Goal: Task Accomplishment & Management: Manage account settings

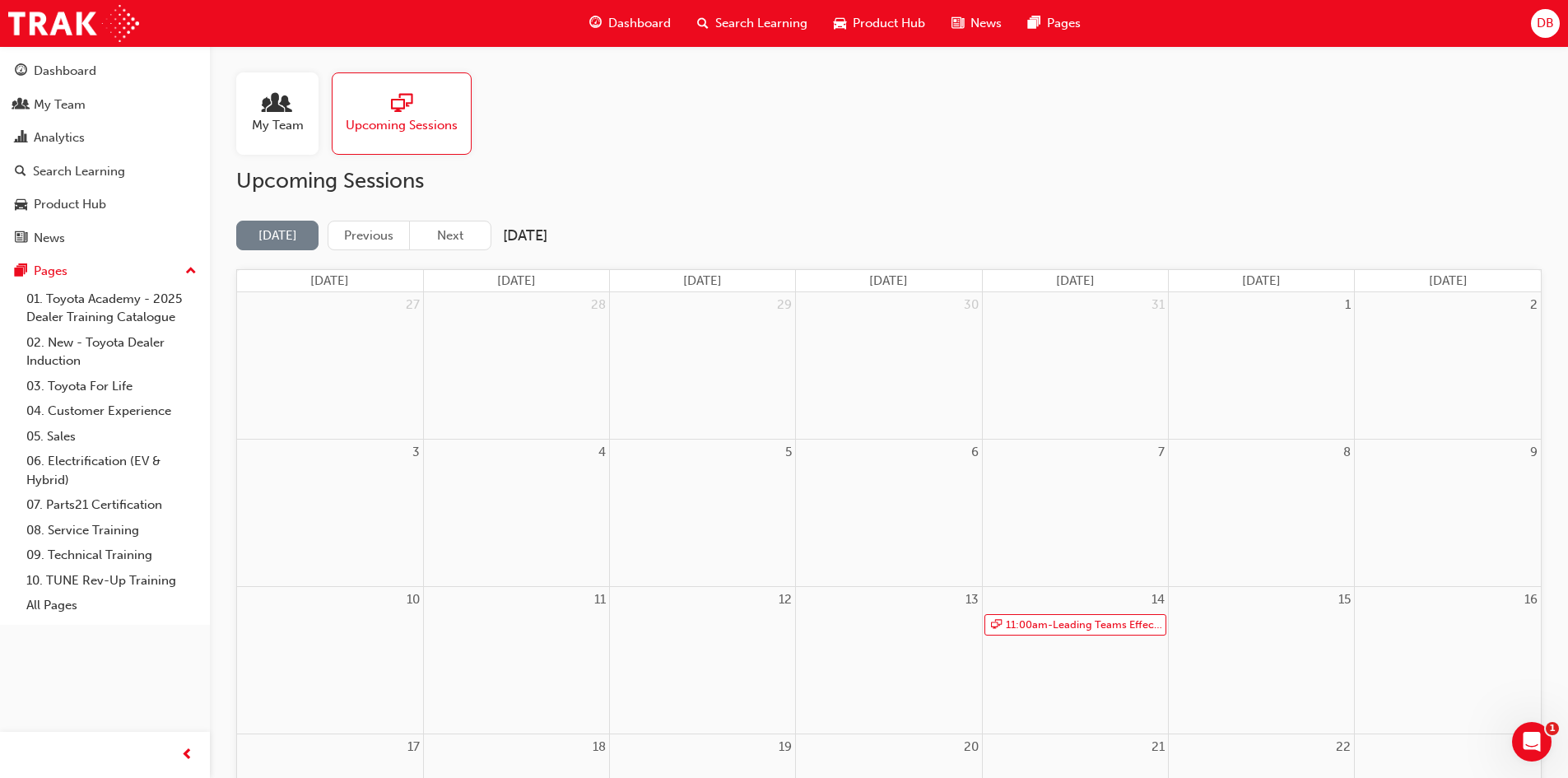
click at [284, 116] on span "people-icon" at bounding box center [276, 104] width 21 height 23
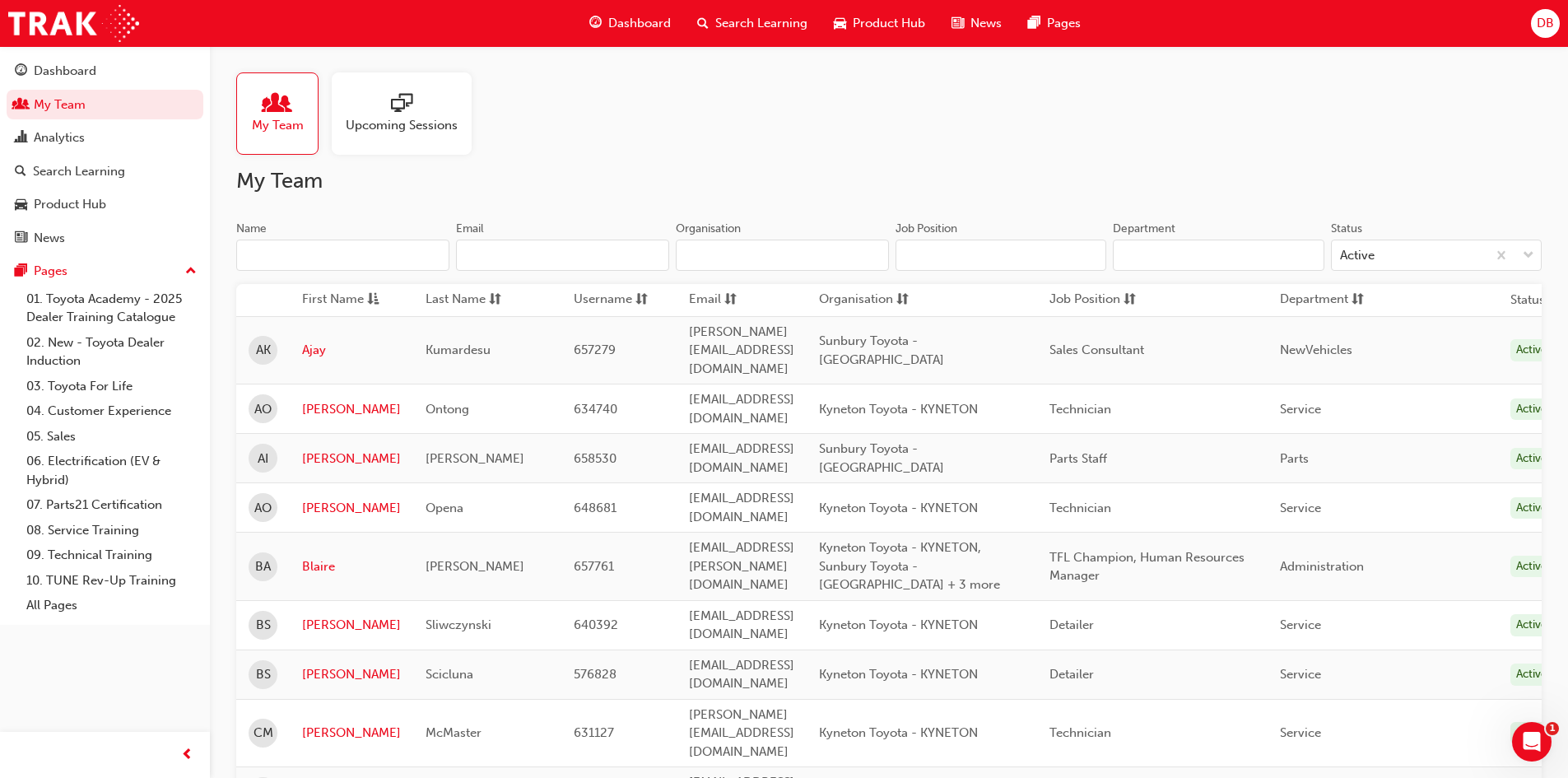
click at [379, 241] on input "Name" at bounding box center [343, 255] width 213 height 31
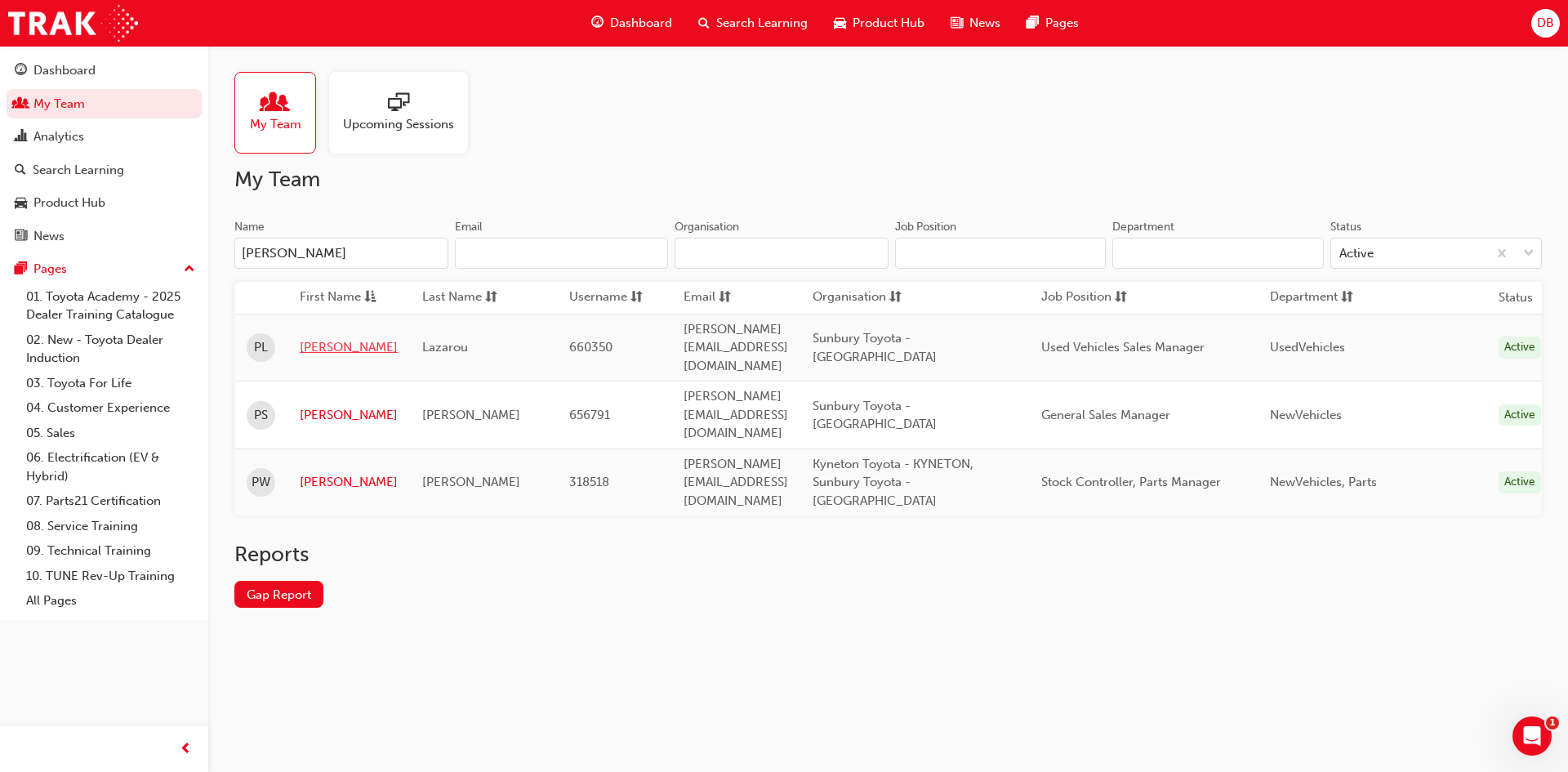
type input "paul"
click at [305, 338] on link "[PERSON_NAME]" at bounding box center [348, 348] width 98 height 19
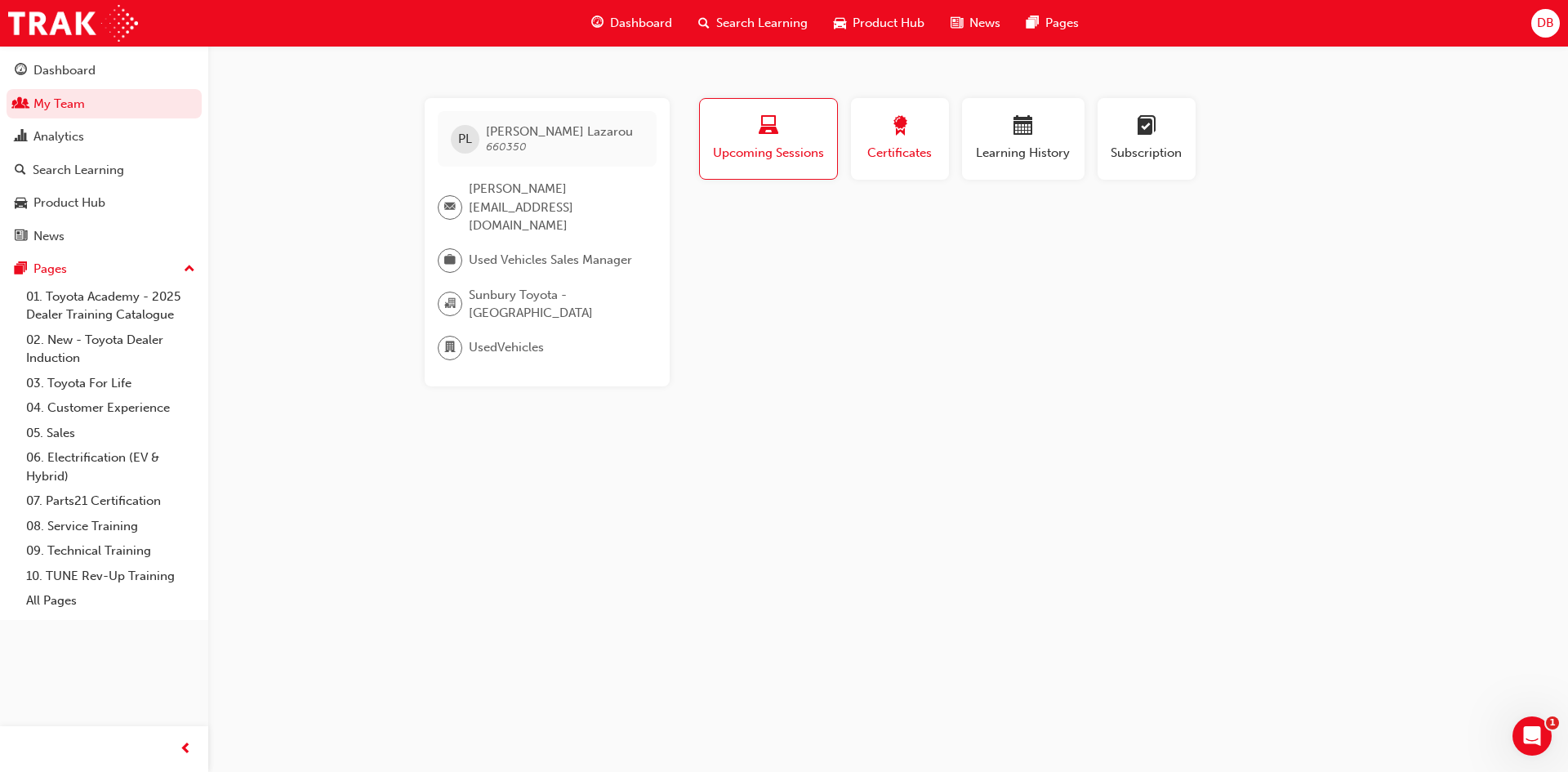
click at [870, 148] on span "Certificates" at bounding box center [900, 153] width 73 height 19
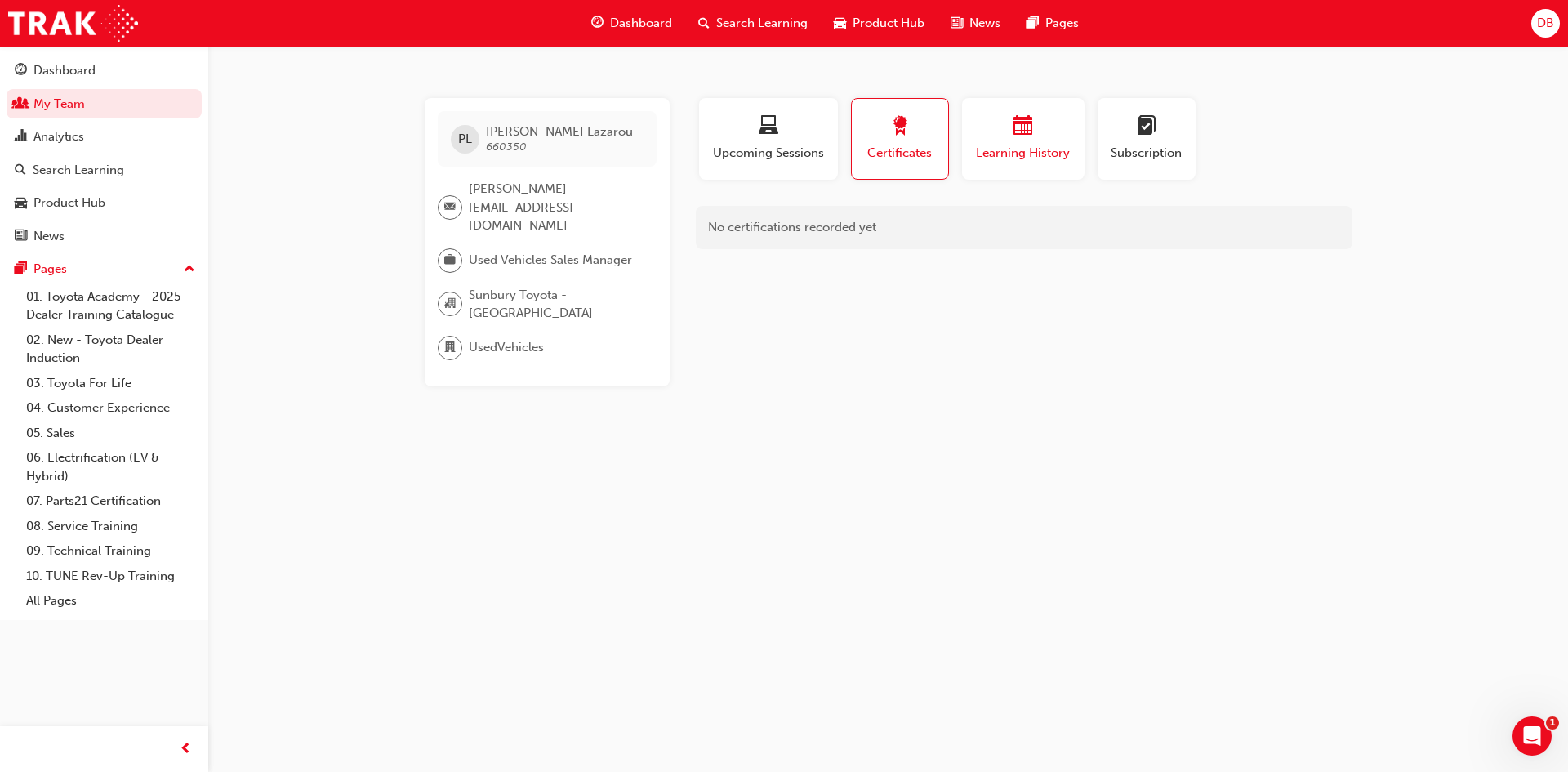
click at [986, 131] on div "button" at bounding box center [1023, 129] width 98 height 25
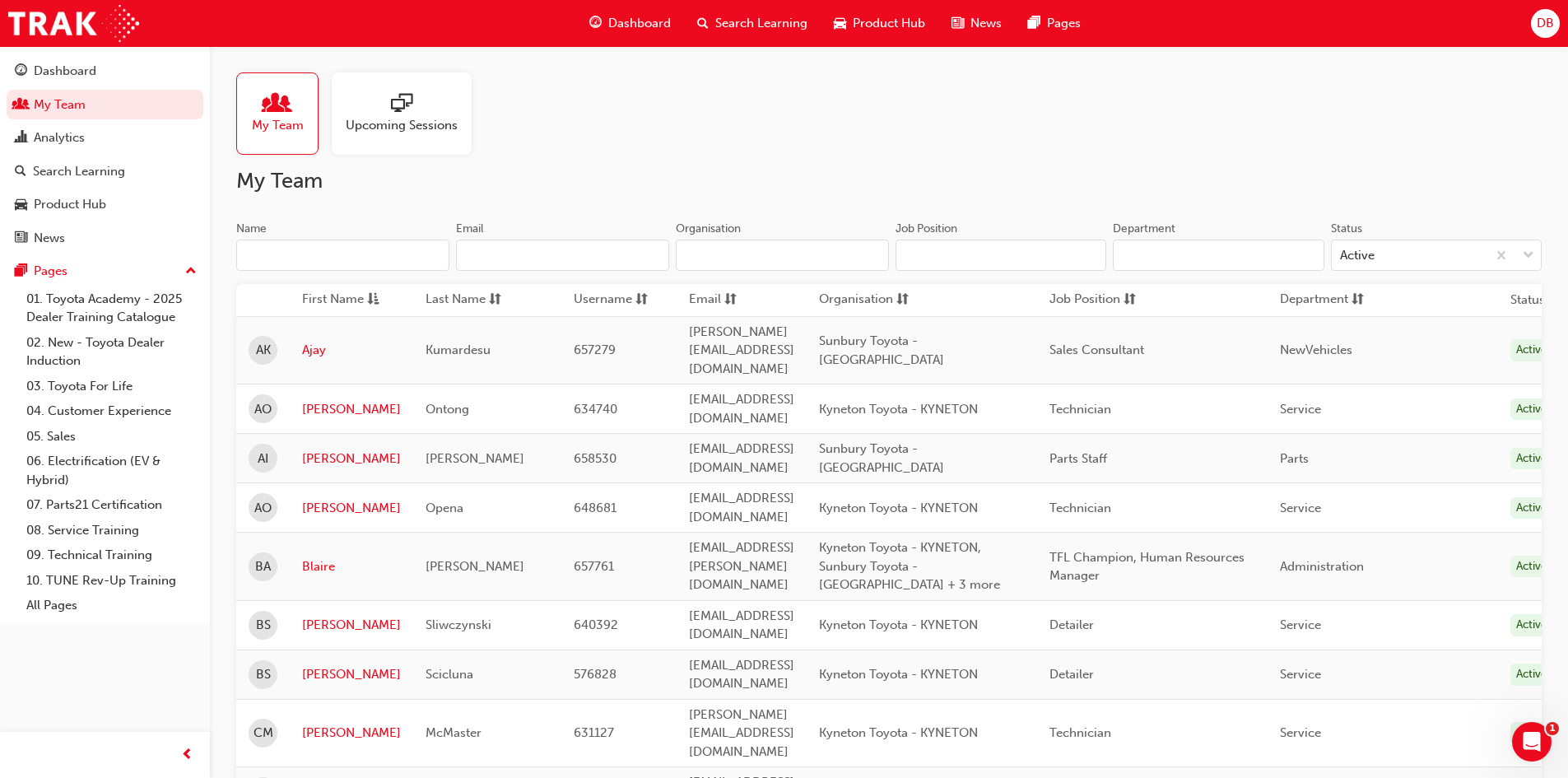
click at [380, 260] on input "Name" at bounding box center [343, 255] width 213 height 31
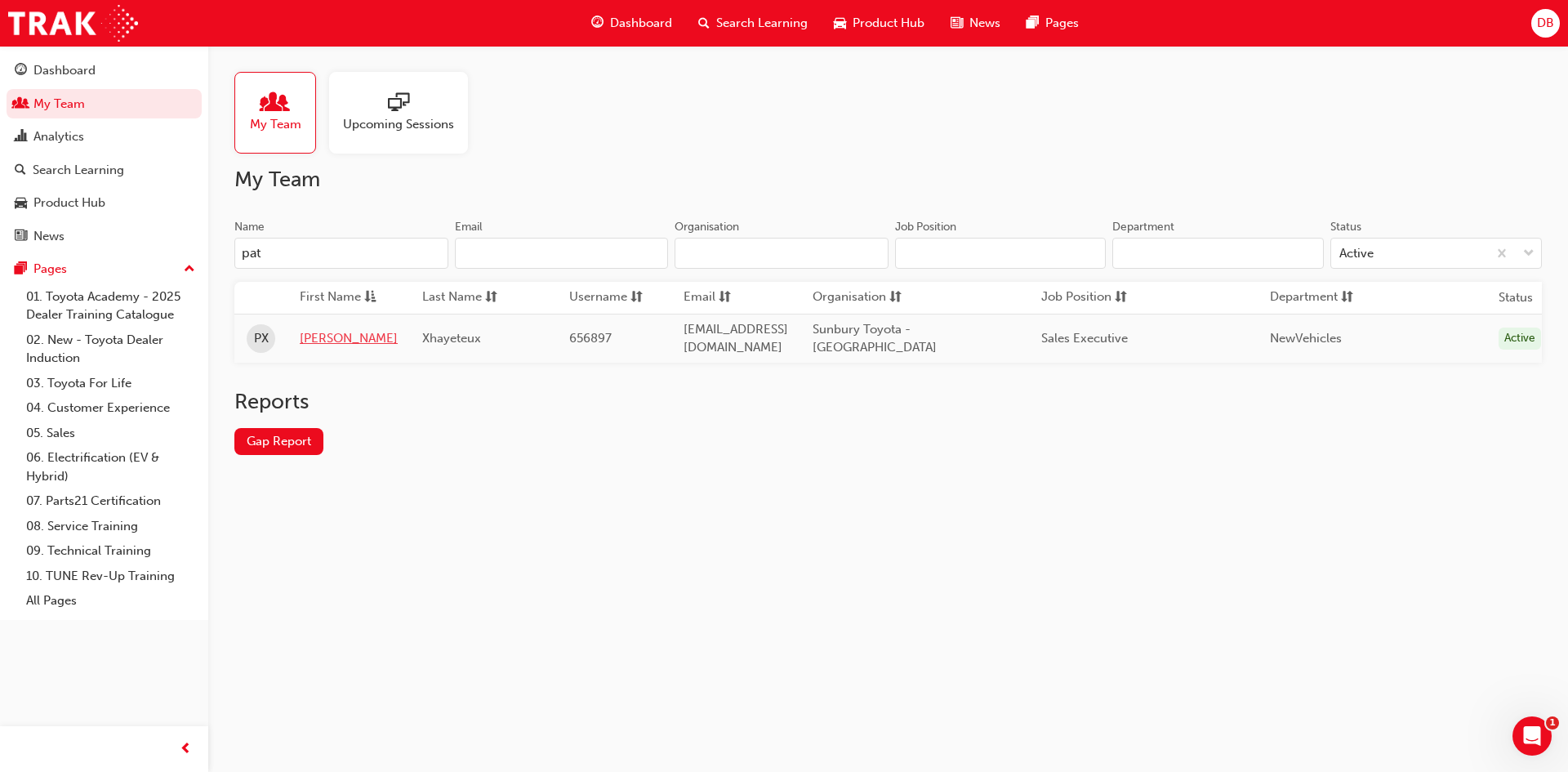
type input "pat"
click at [302, 343] on link "Patrick" at bounding box center [348, 338] width 98 height 19
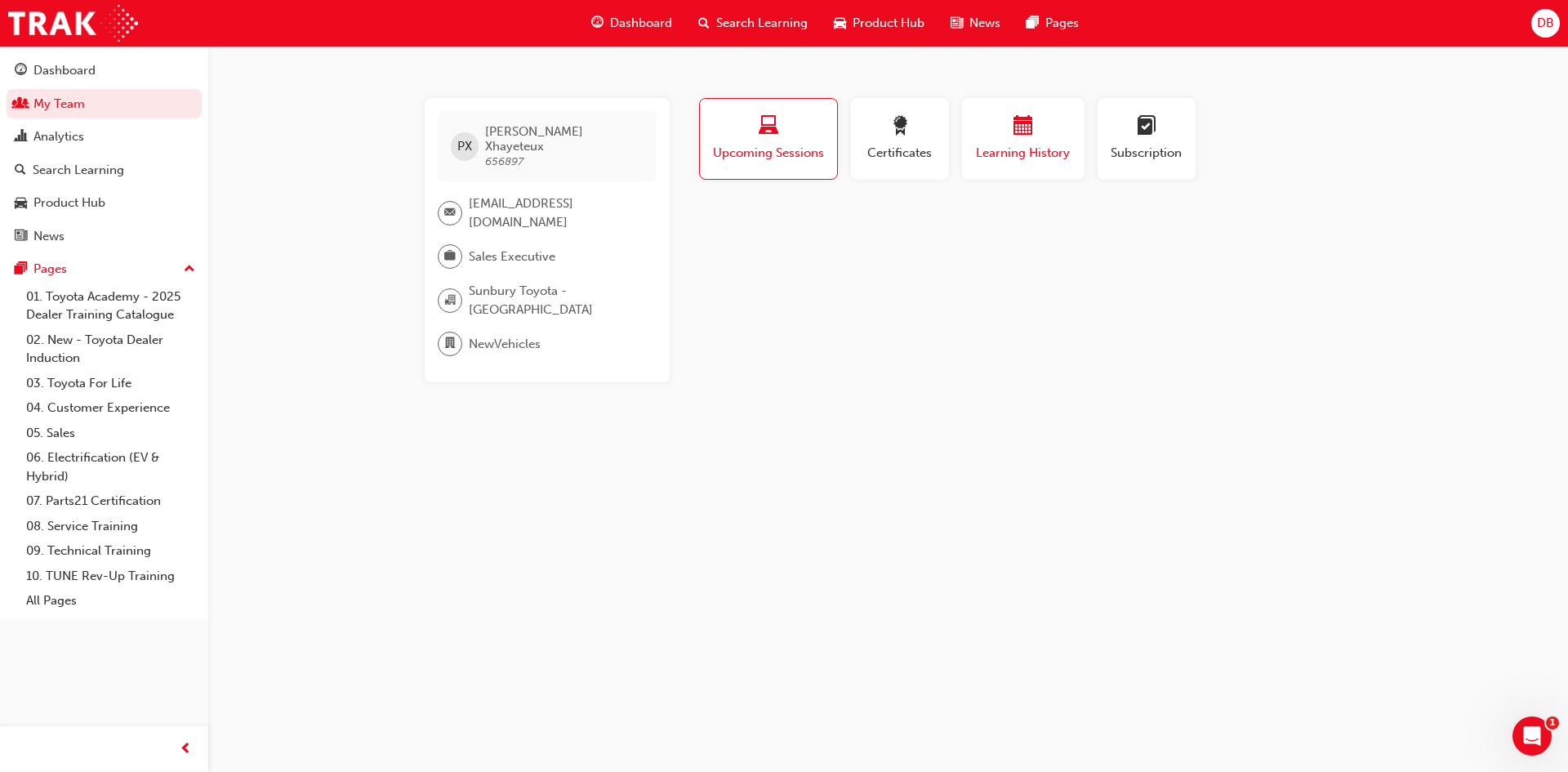
click at [992, 145] on span "Learning History" at bounding box center [1023, 153] width 98 height 19
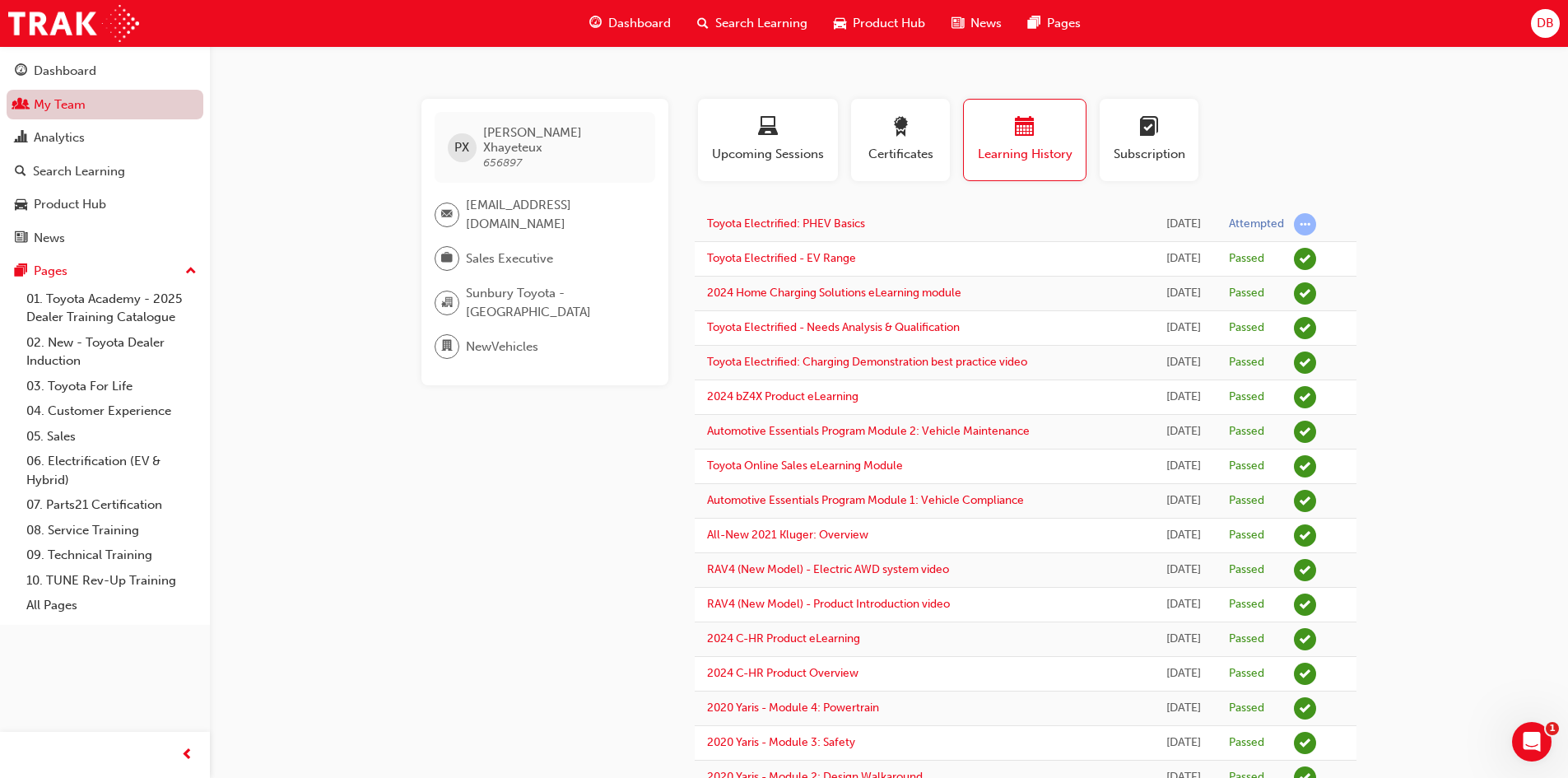
click at [105, 117] on link "My Team" at bounding box center [105, 105] width 197 height 31
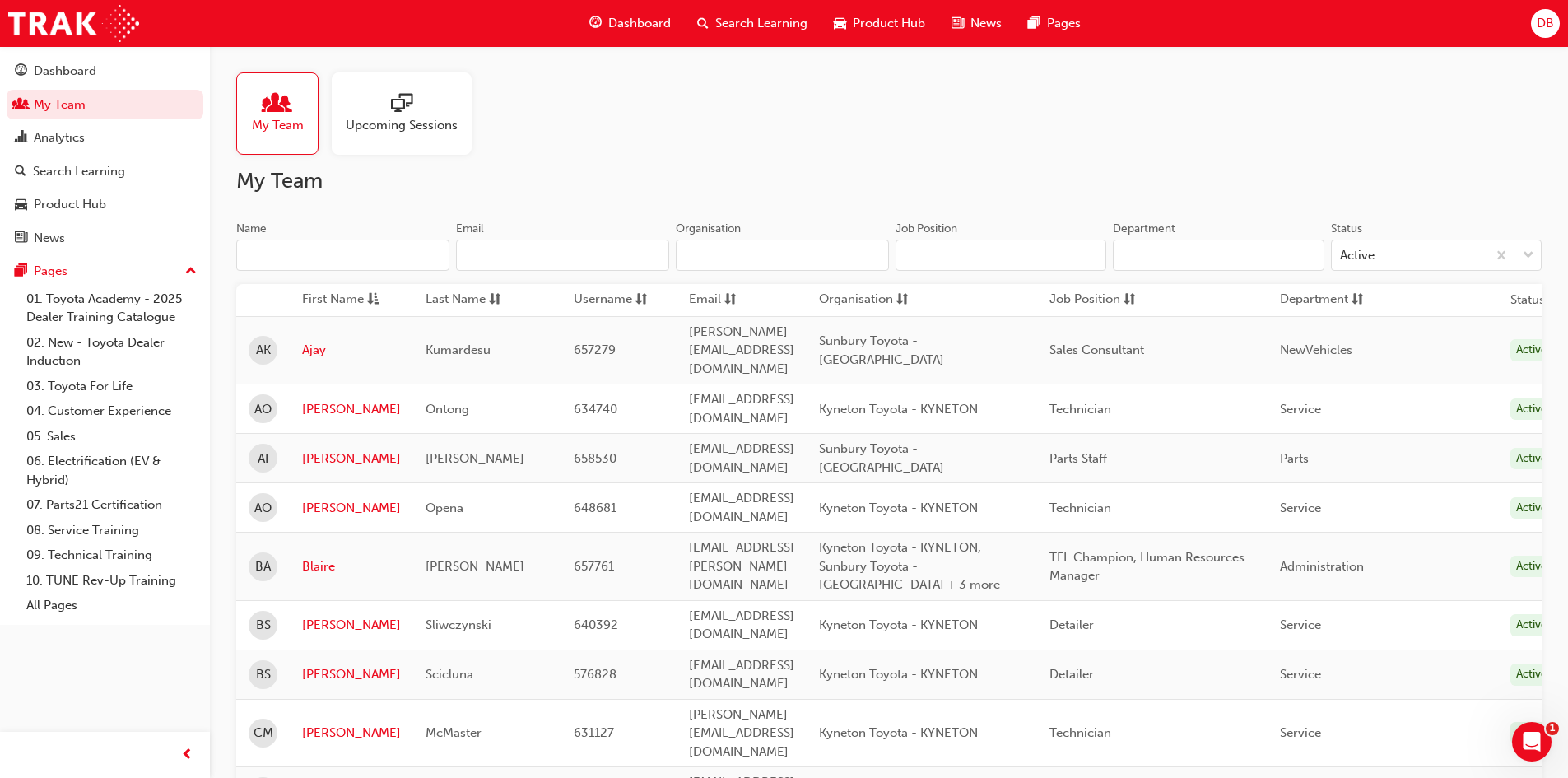
click at [393, 241] on input "Name" at bounding box center [343, 255] width 213 height 31
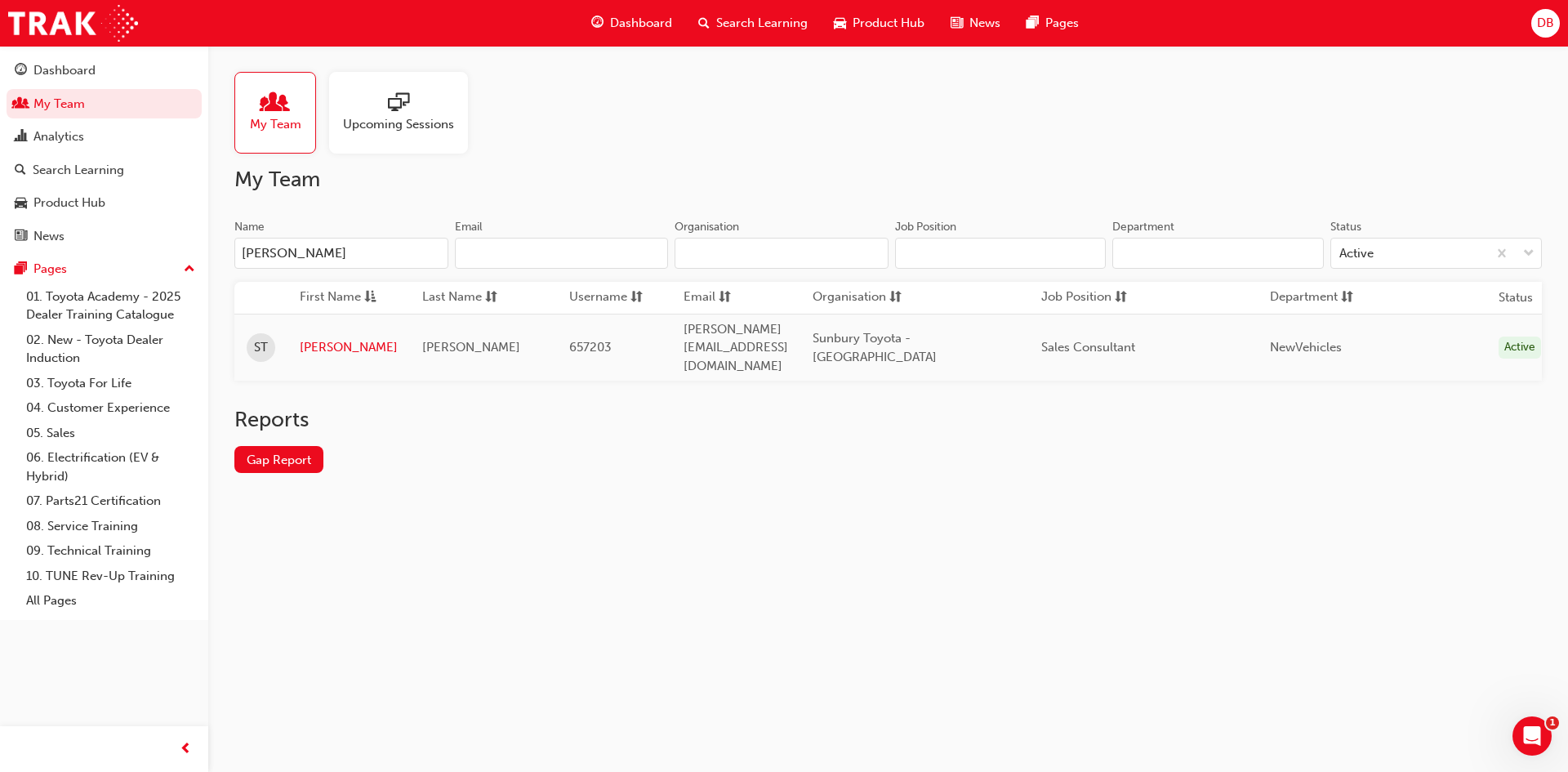
type input "Sandy"
click at [318, 338] on link "Sandy" at bounding box center [348, 348] width 98 height 19
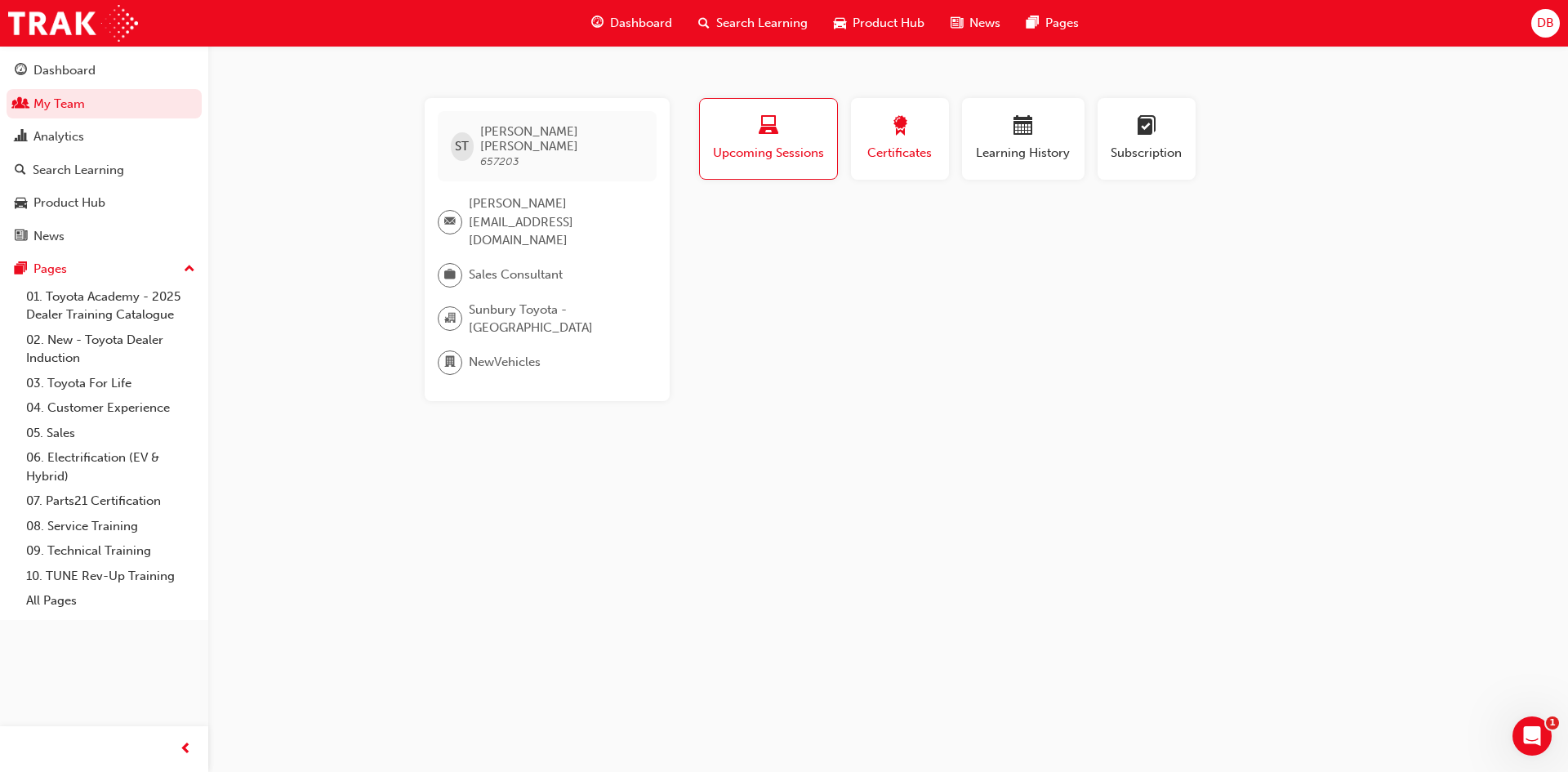
click at [928, 150] on span "Certificates" at bounding box center [900, 153] width 73 height 19
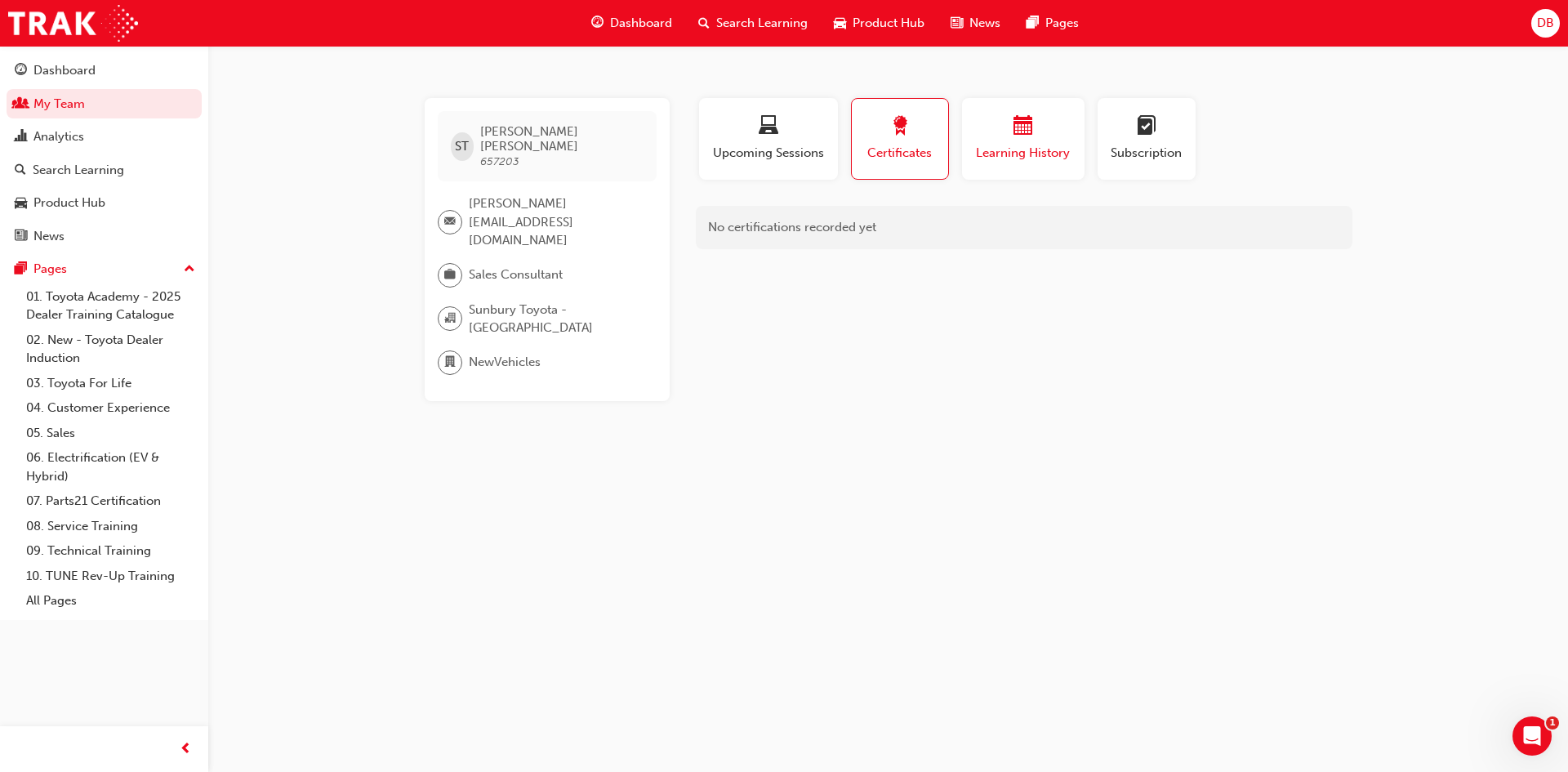
click at [976, 148] on span "Learning History" at bounding box center [1023, 153] width 98 height 19
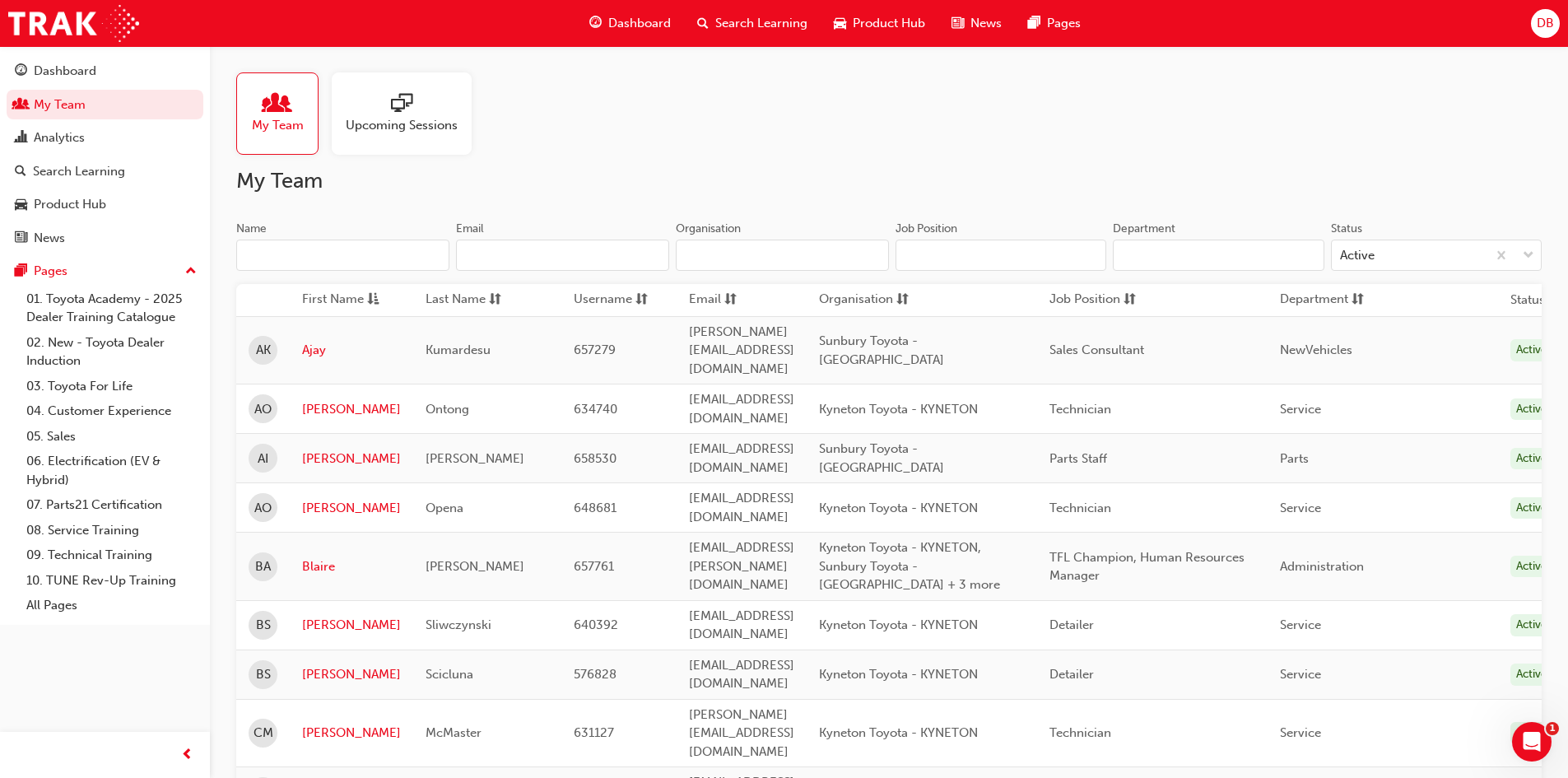
click at [387, 265] on input "Name" at bounding box center [343, 255] width 213 height 31
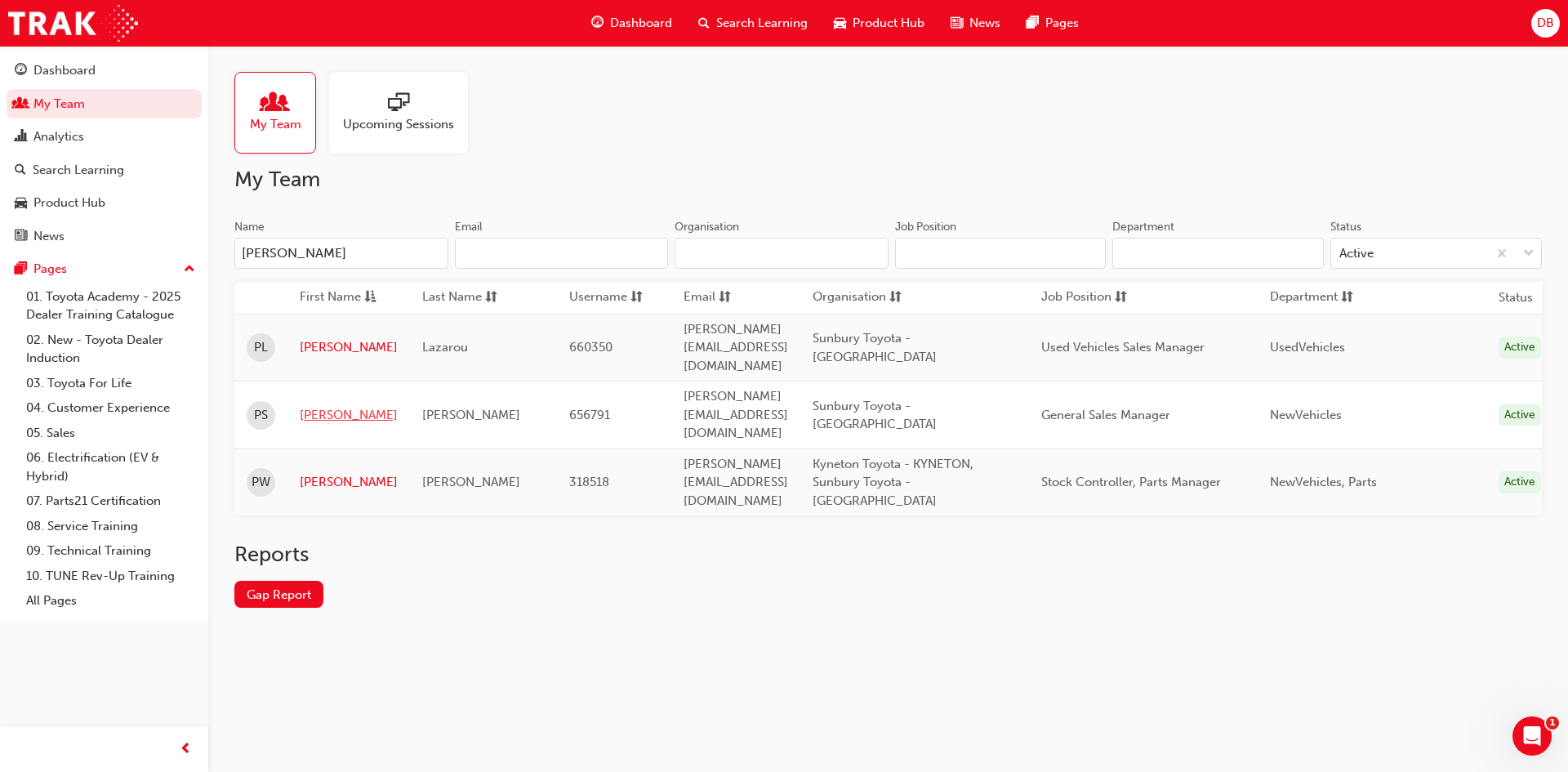
type input "[PERSON_NAME]"
click at [309, 406] on link "[PERSON_NAME]" at bounding box center [348, 415] width 98 height 19
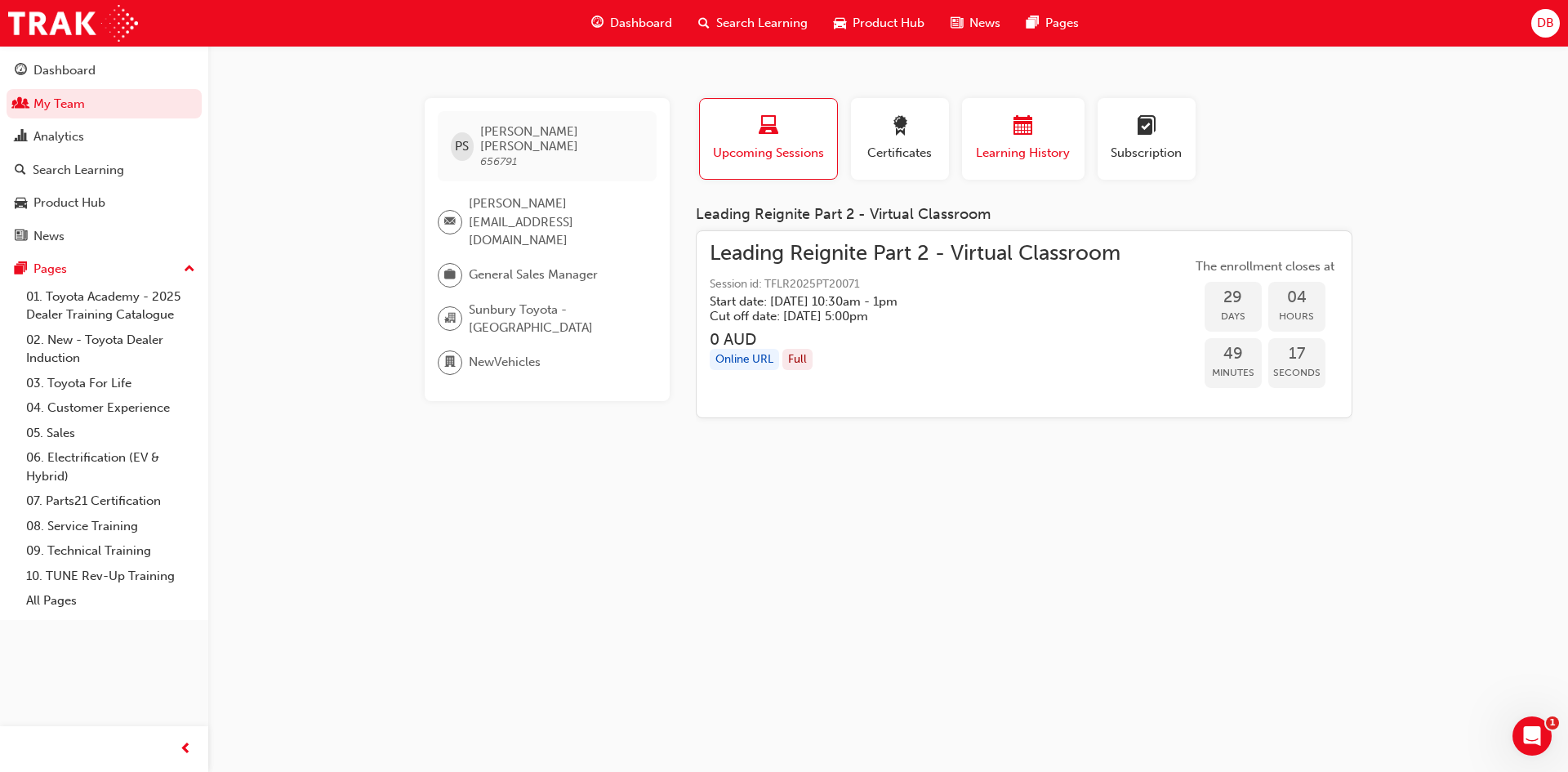
click at [978, 126] on div "button" at bounding box center [1023, 129] width 98 height 25
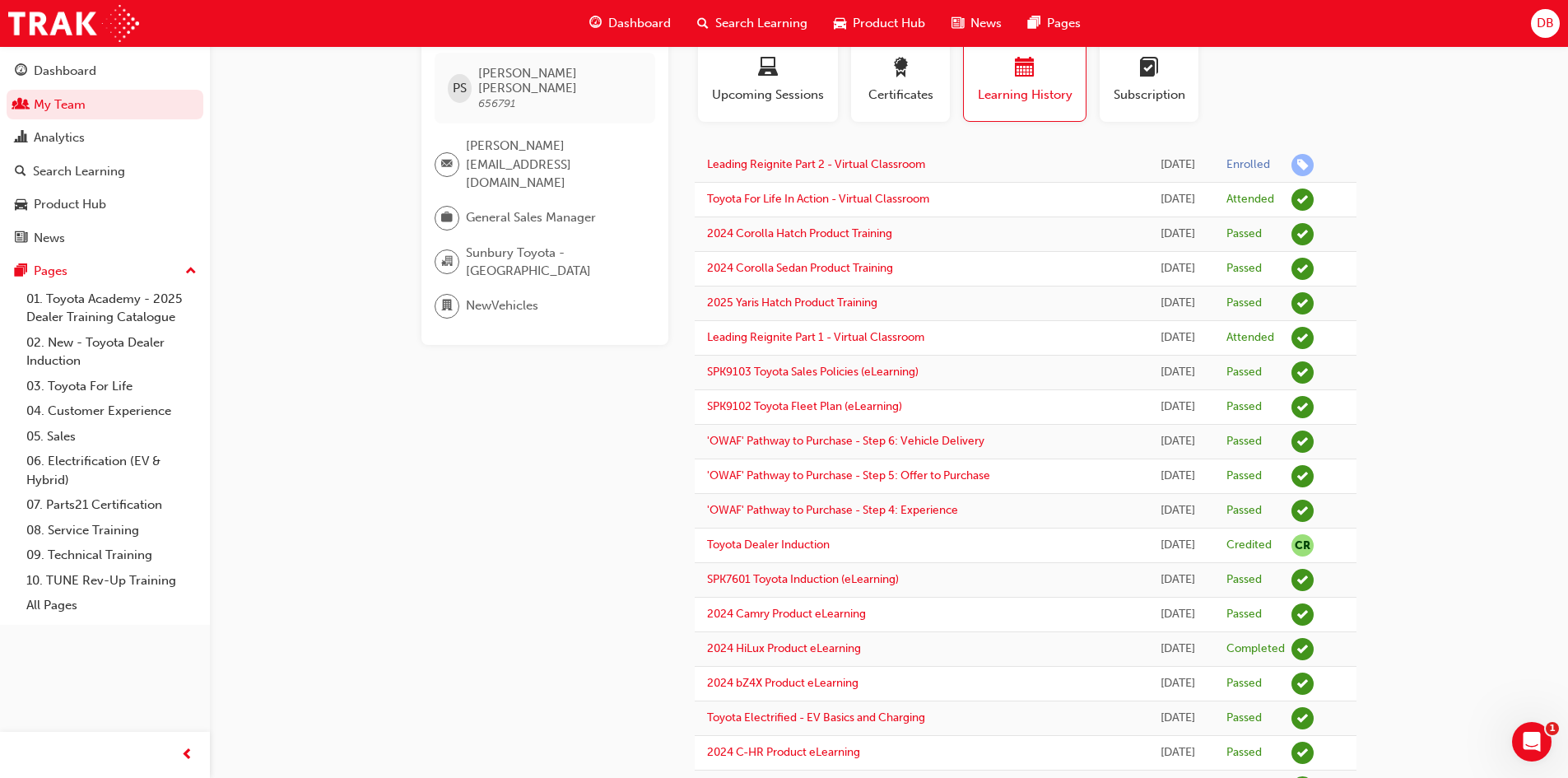
scroll to position [14, 0]
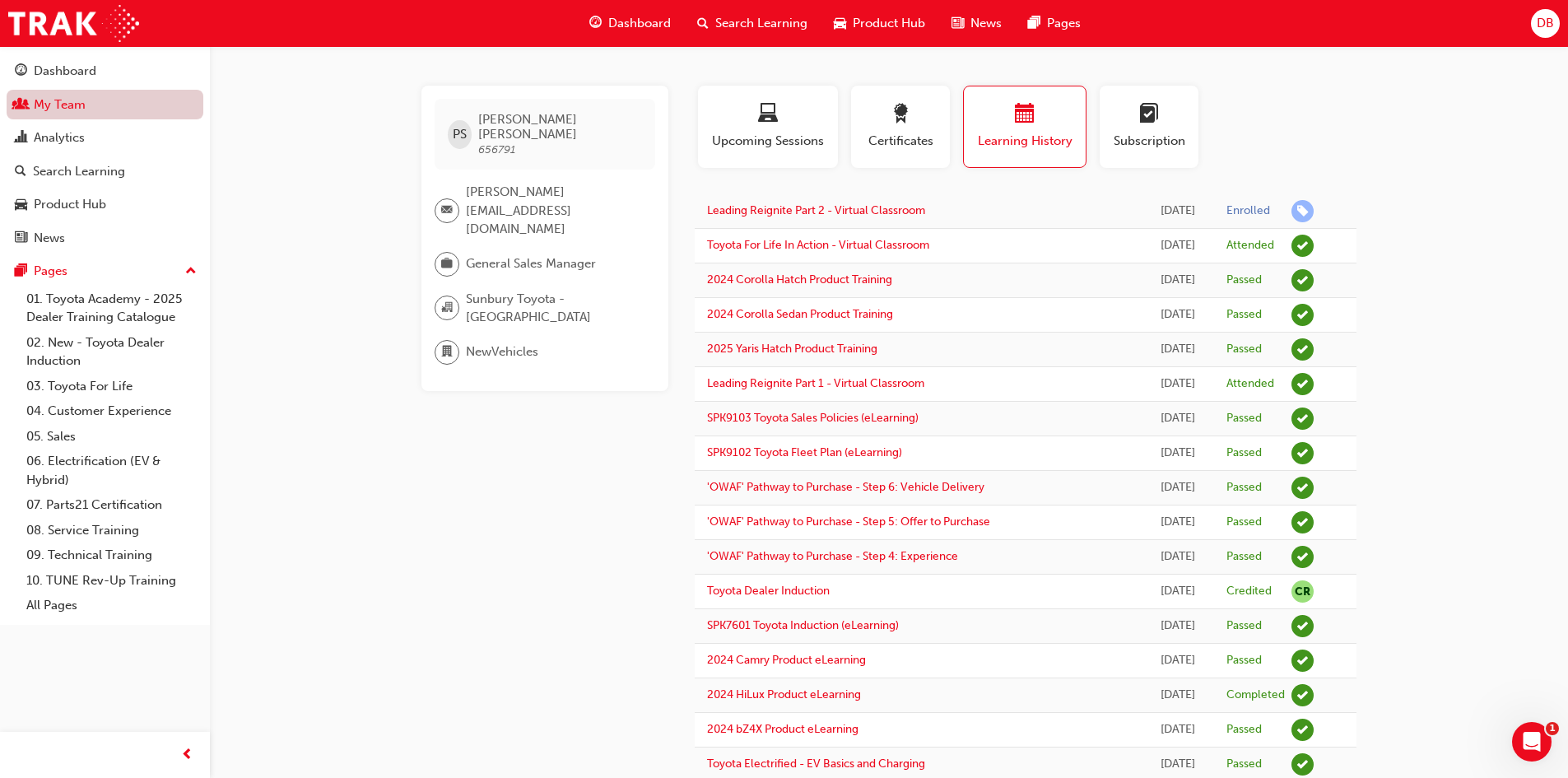
click at [109, 106] on link "My Team" at bounding box center [105, 105] width 197 height 31
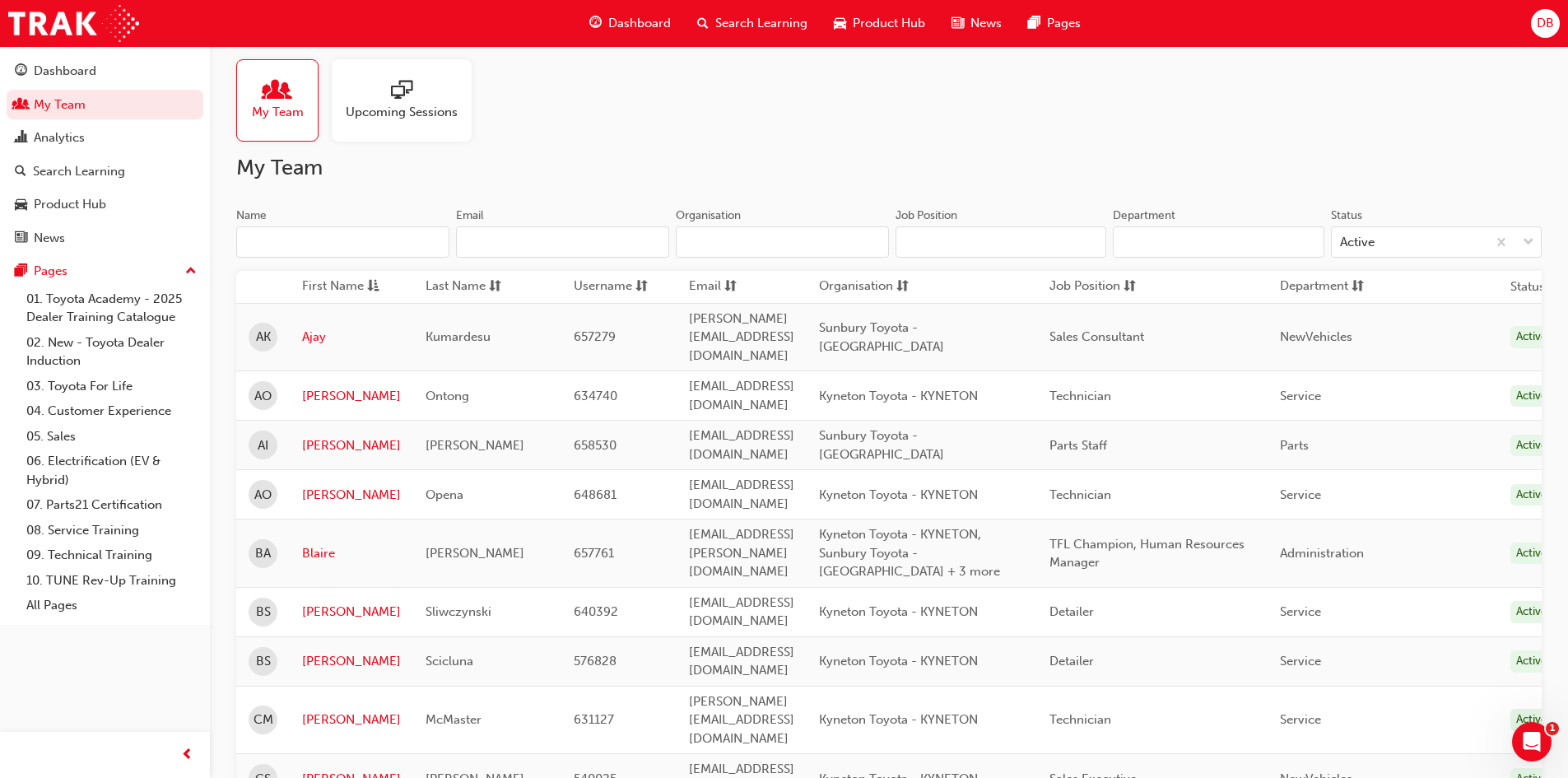
click at [427, 100] on div at bounding box center [402, 91] width 112 height 23
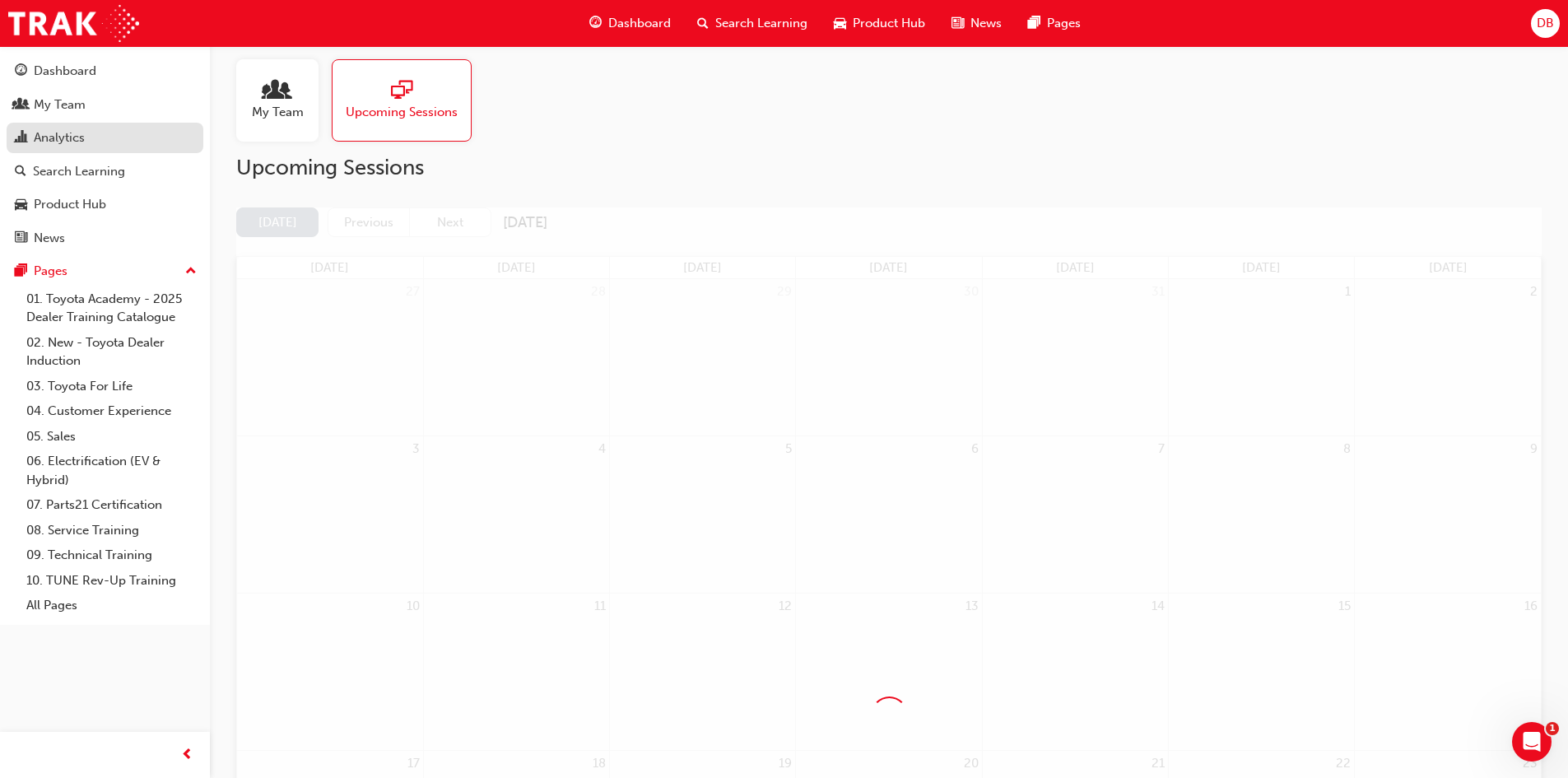
click at [71, 142] on div "Analytics" at bounding box center [59, 137] width 51 height 19
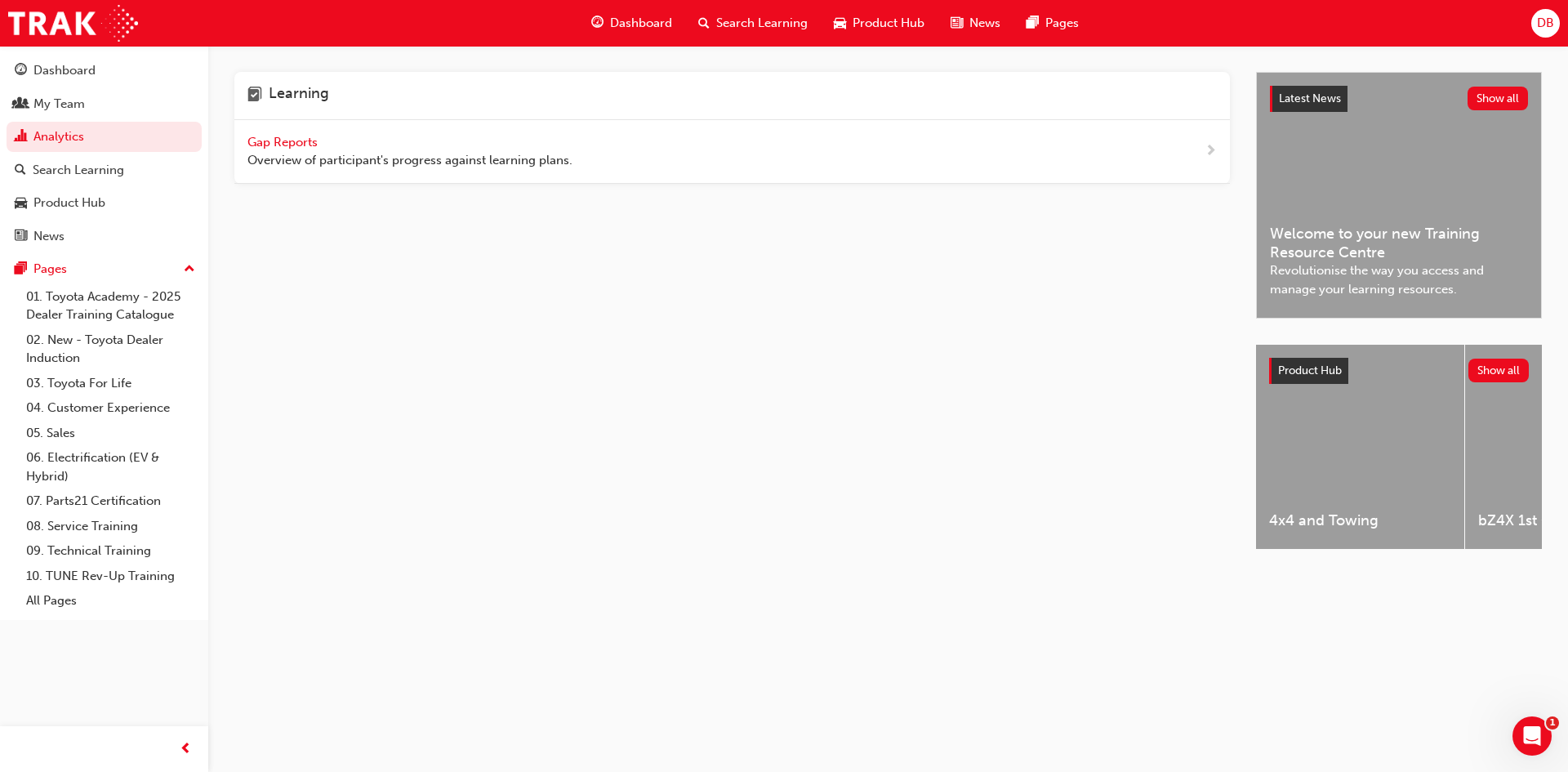
click at [303, 131] on div "Gap Reports Overview of participant's progress against learning plans." at bounding box center [732, 152] width 996 height 64
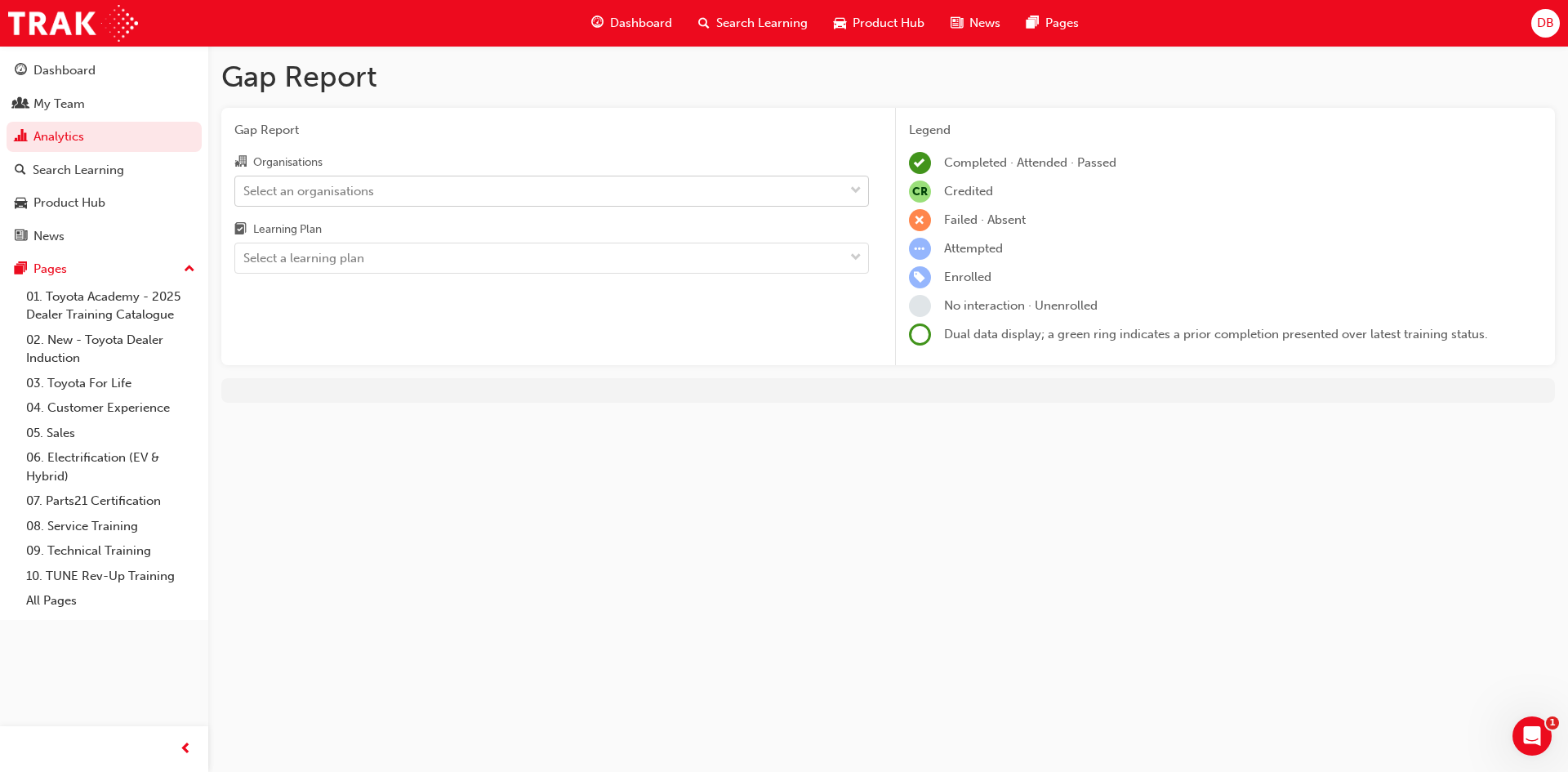
click at [353, 197] on div "Select an organisations" at bounding box center [308, 190] width 130 height 19
click at [245, 197] on input "Organisations Select an organisations" at bounding box center [244, 189] width 2 height 13
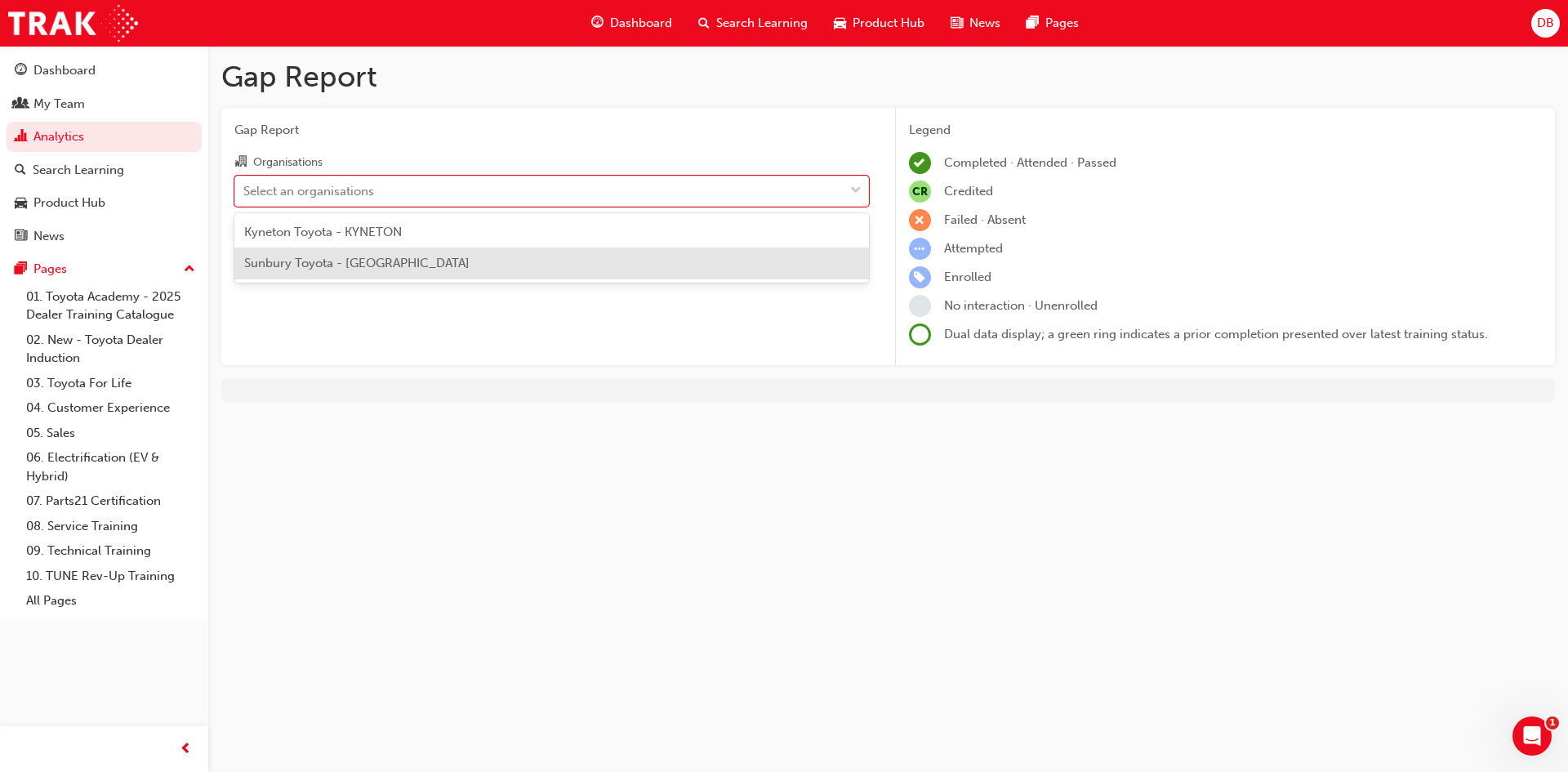
click at [351, 272] on div "Sunbury Toyota - [GEOGRAPHIC_DATA]" at bounding box center [552, 264] width 635 height 32
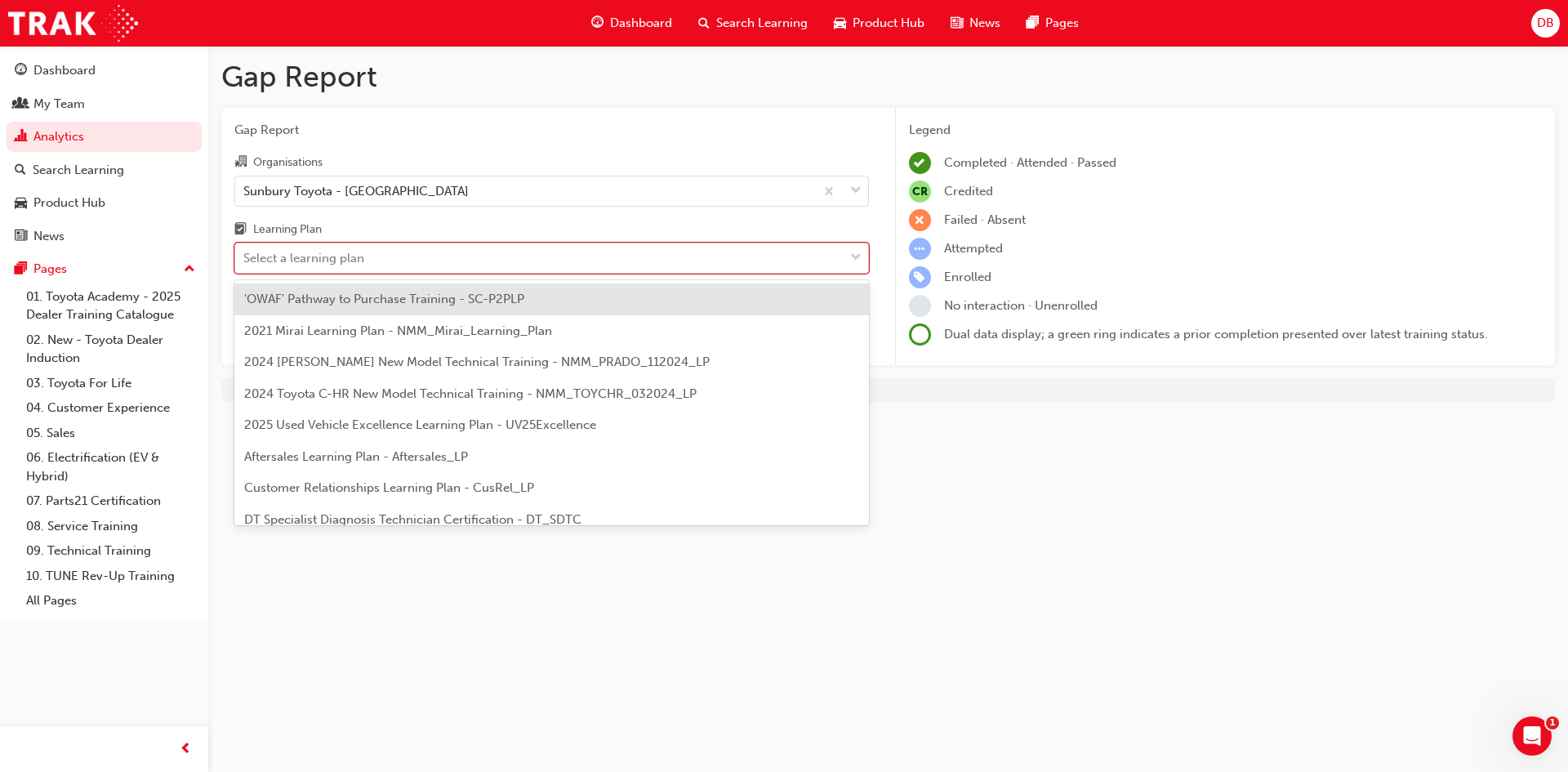
click at [360, 253] on div "Select a learning plan" at bounding box center [304, 258] width 121 height 19
click at [245, 253] on input "Learning Plan option 'OWAF' Pathway to Purchase Training - SC-P2PLP focused, 1 …" at bounding box center [244, 258] width 2 height 13
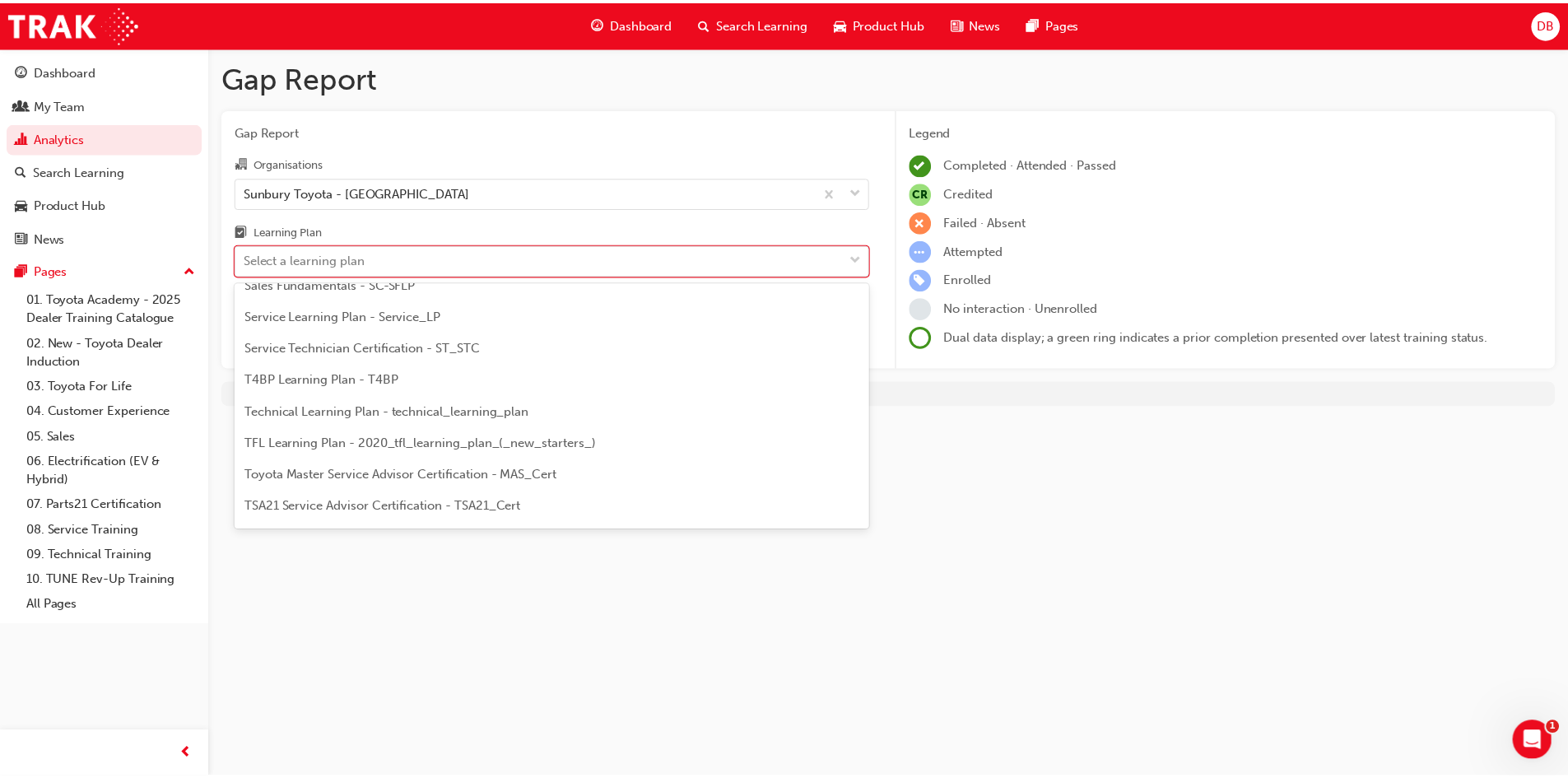
scroll to position [658, 0]
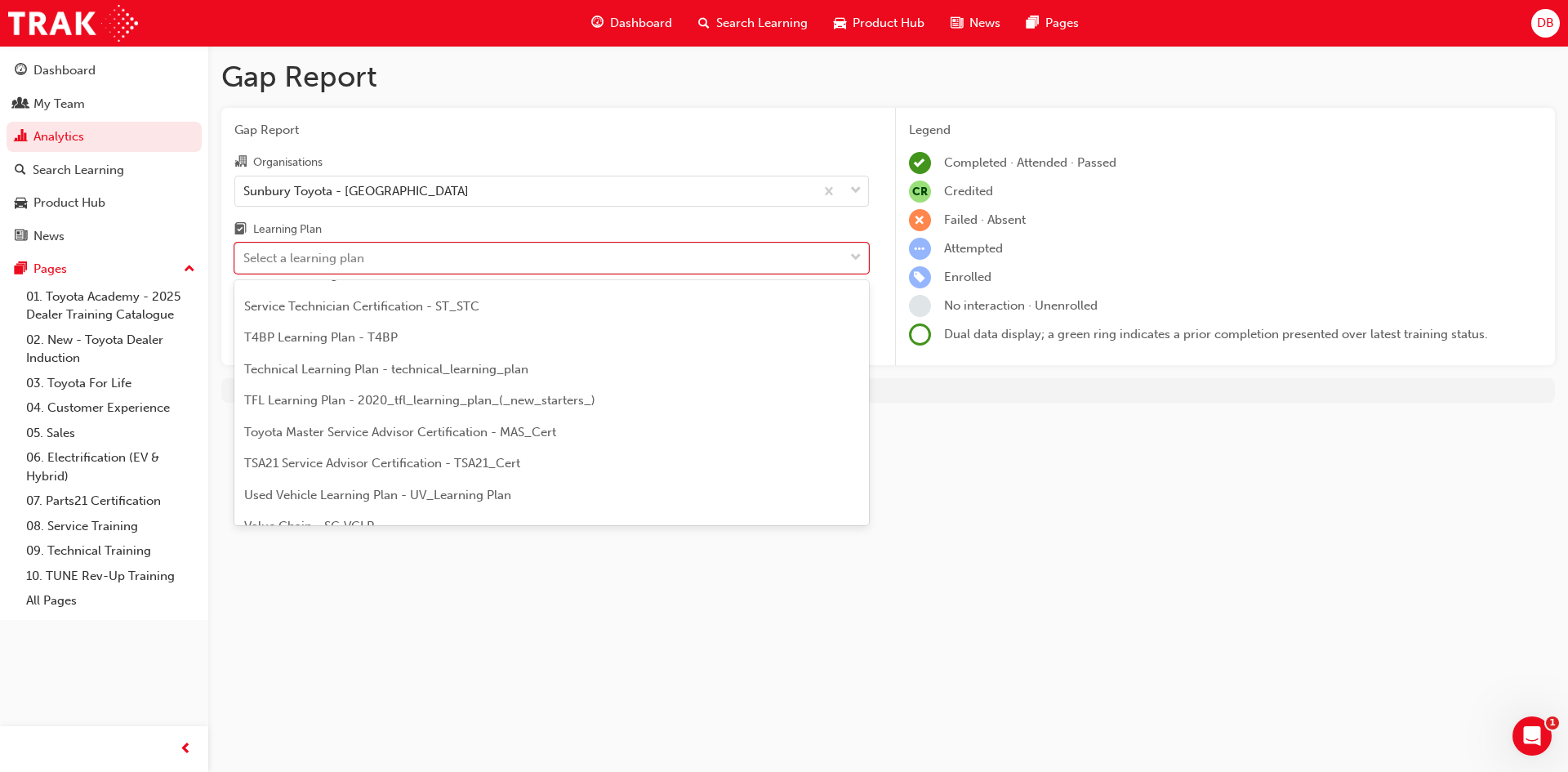
click at [443, 406] on span "TFL Learning Plan - 2020_tfl_learning_plan_(_new_starters_)" at bounding box center [419, 400] width 351 height 14
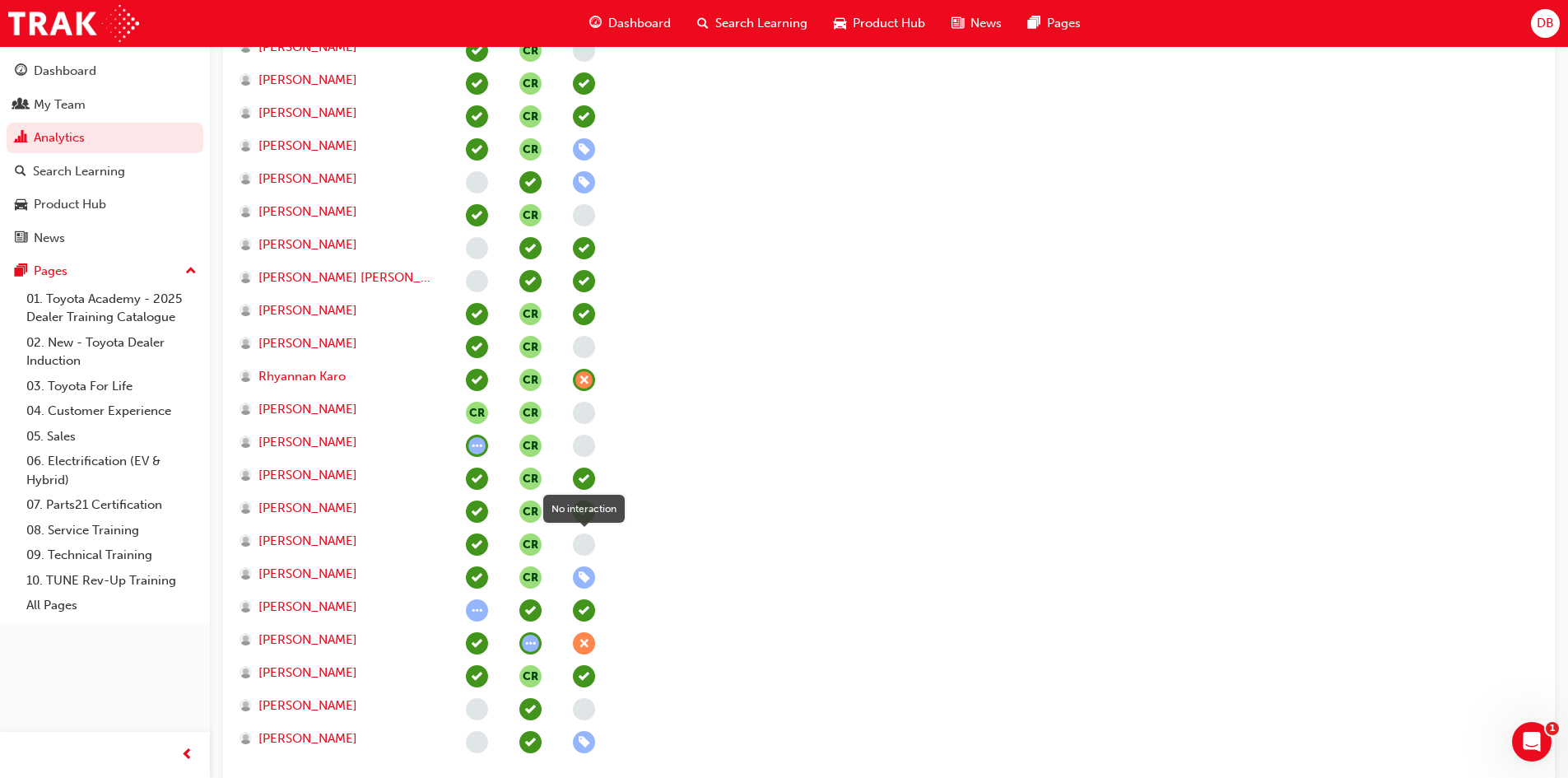
scroll to position [906, 0]
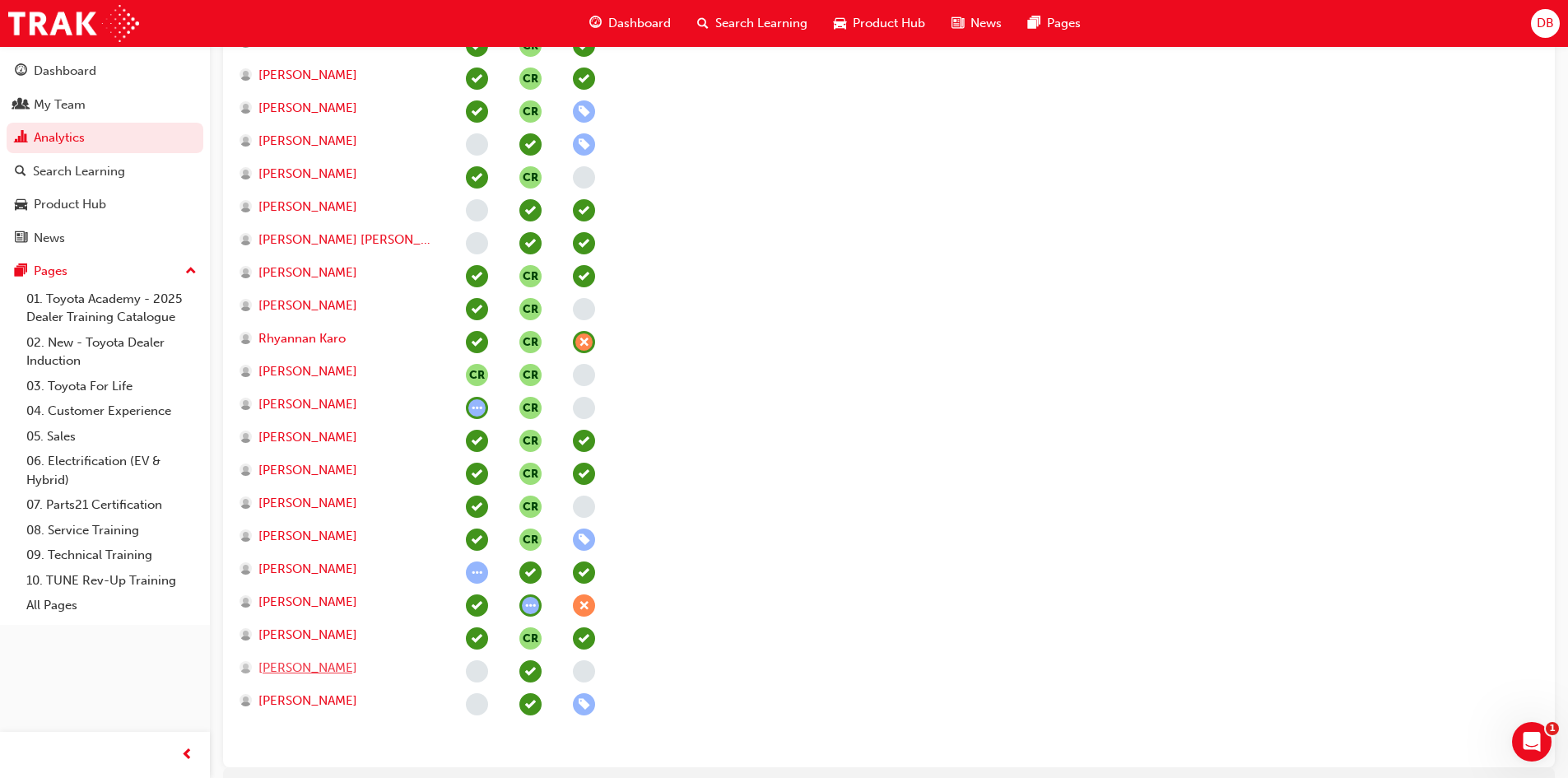
click at [295, 664] on span "Troy Featon" at bounding box center [308, 668] width 98 height 19
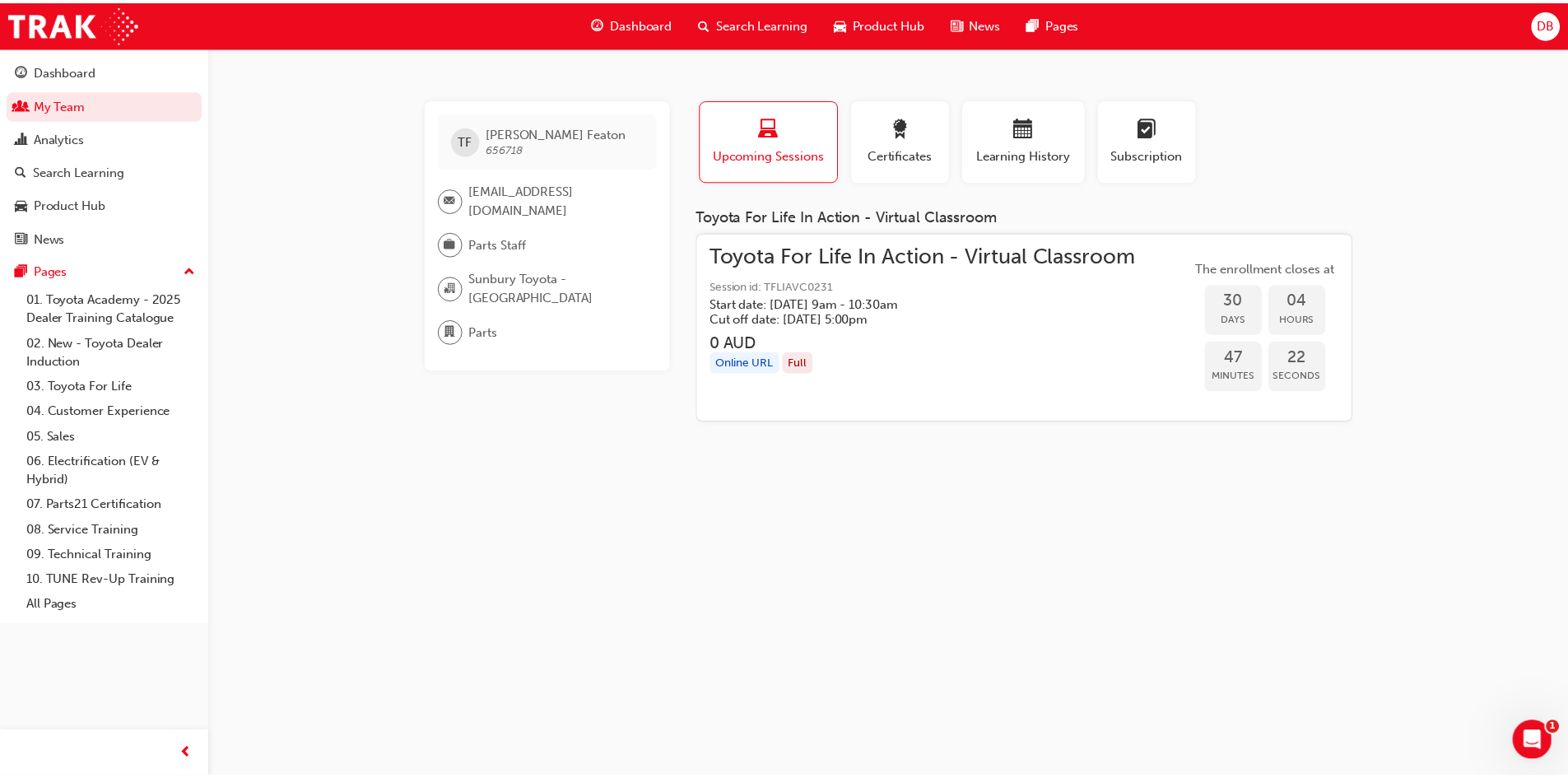
scroll to position [906, 0]
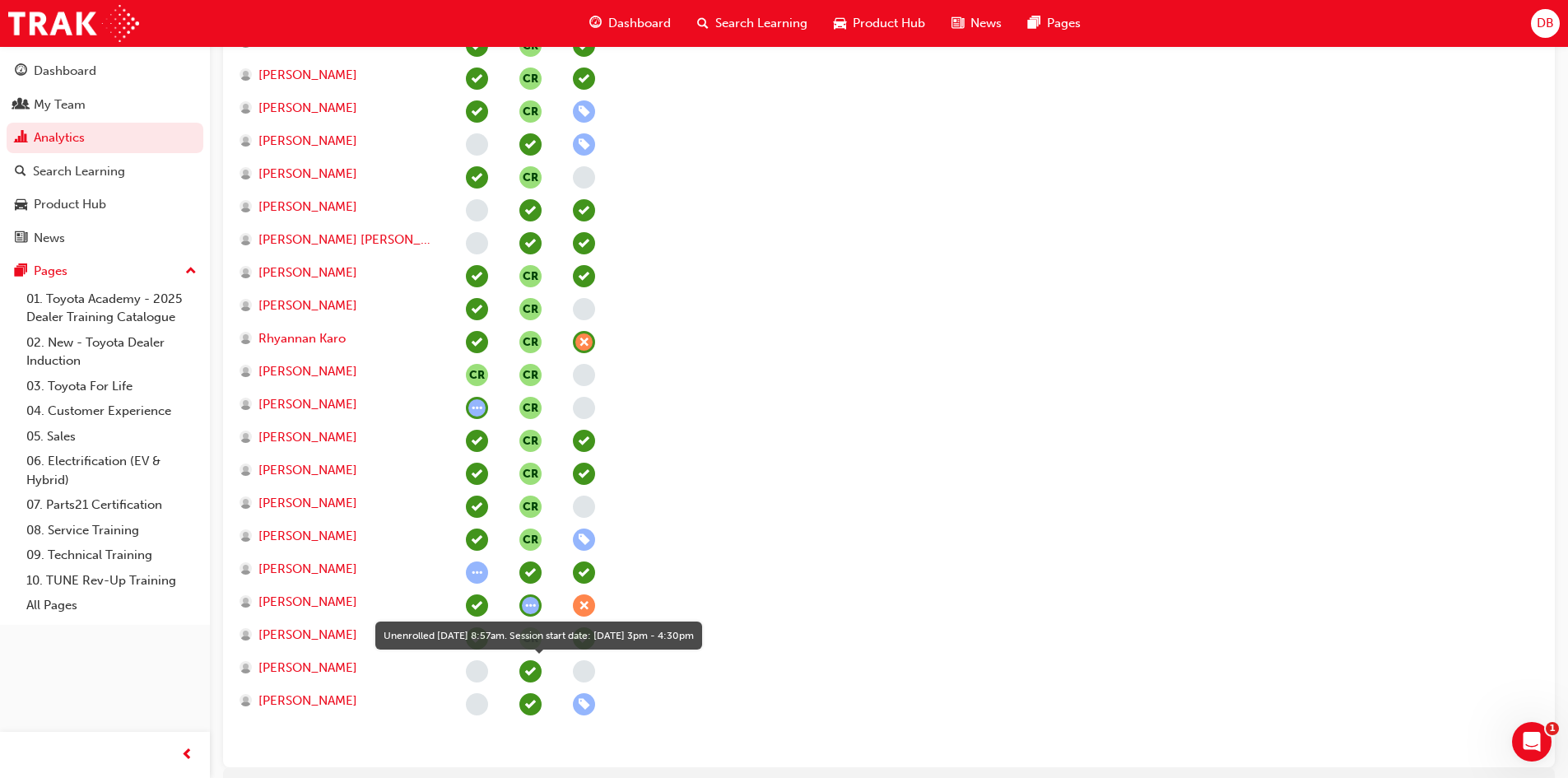
click at [589, 676] on span "learningRecordVerb_NONE-icon" at bounding box center [584, 671] width 22 height 22
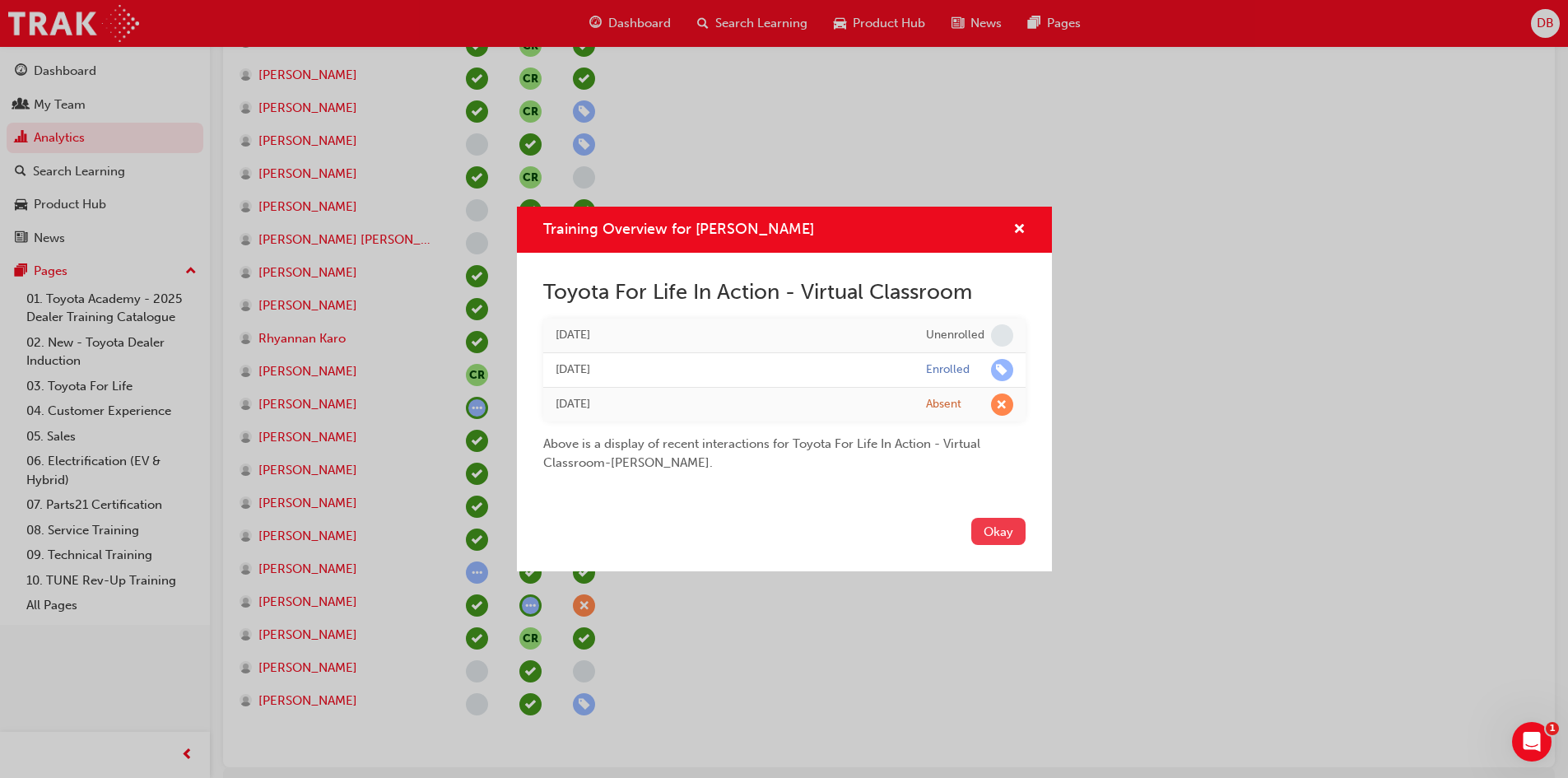
click at [996, 530] on button "Okay" at bounding box center [998, 531] width 54 height 27
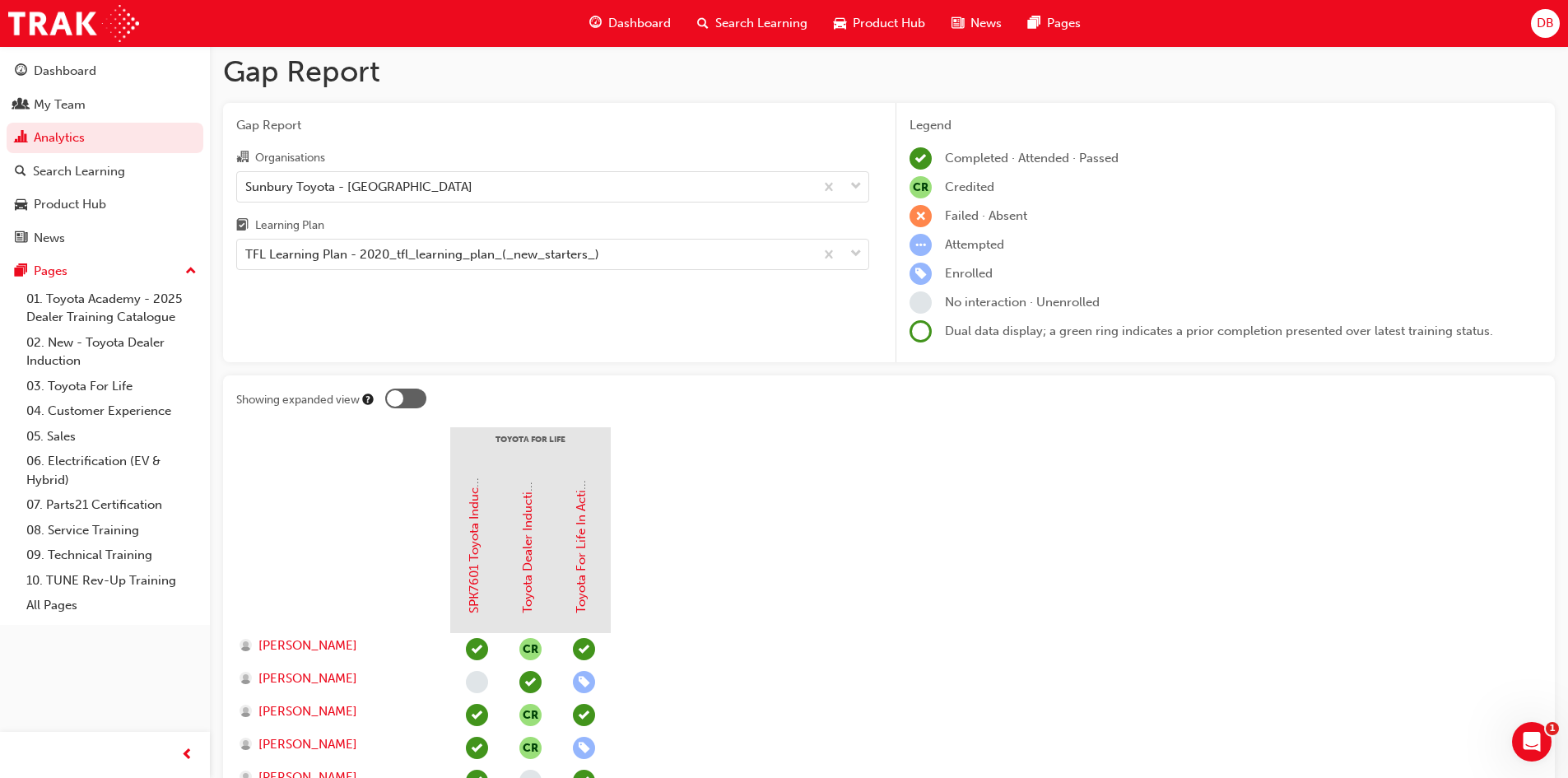
scroll to position [0, 0]
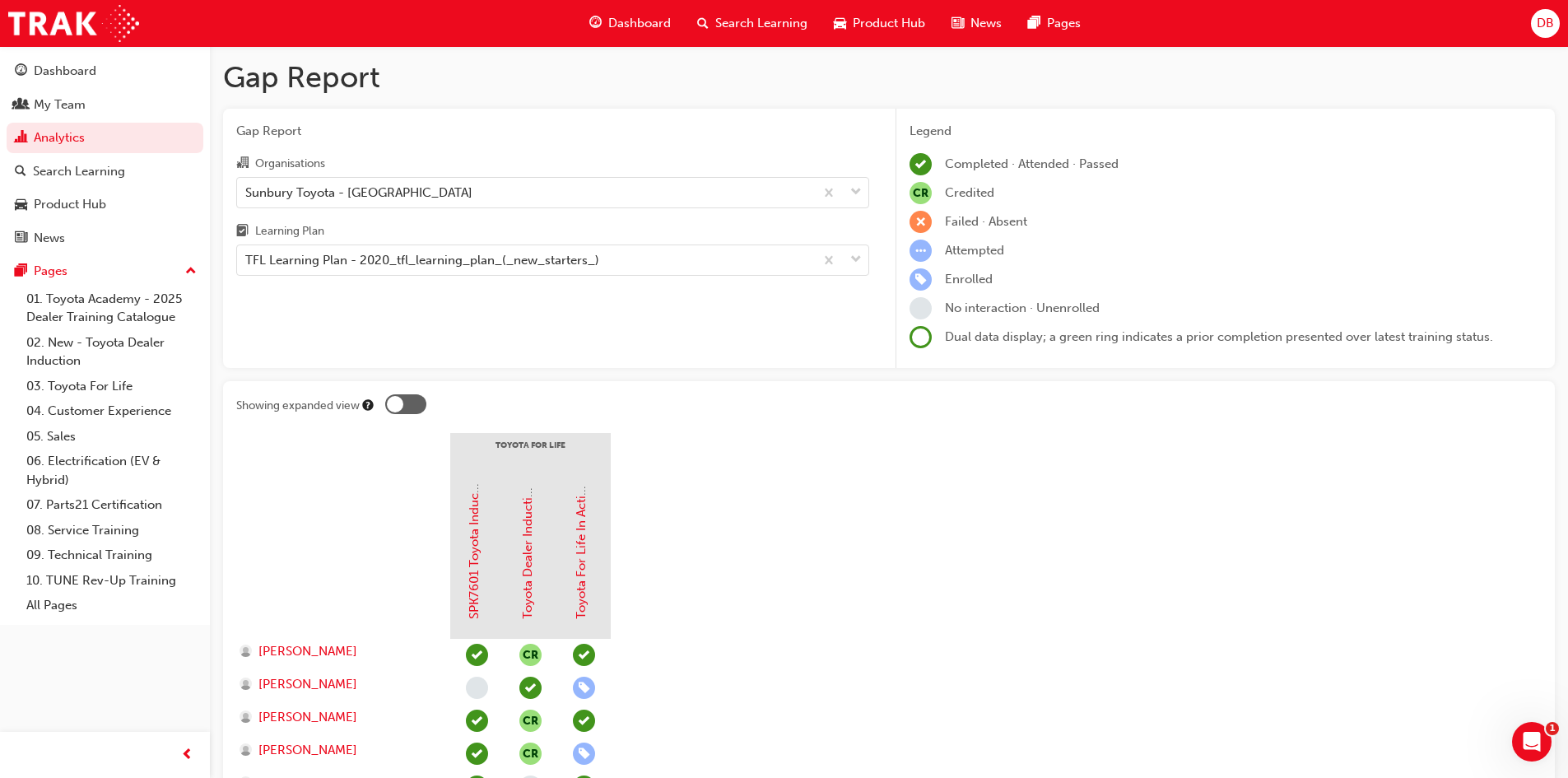
click at [530, 154] on div "Organisations" at bounding box center [553, 165] width 633 height 24
click at [247, 184] on input "Organisations Sunbury Toyota - SUNBURY" at bounding box center [246, 191] width 2 height 14
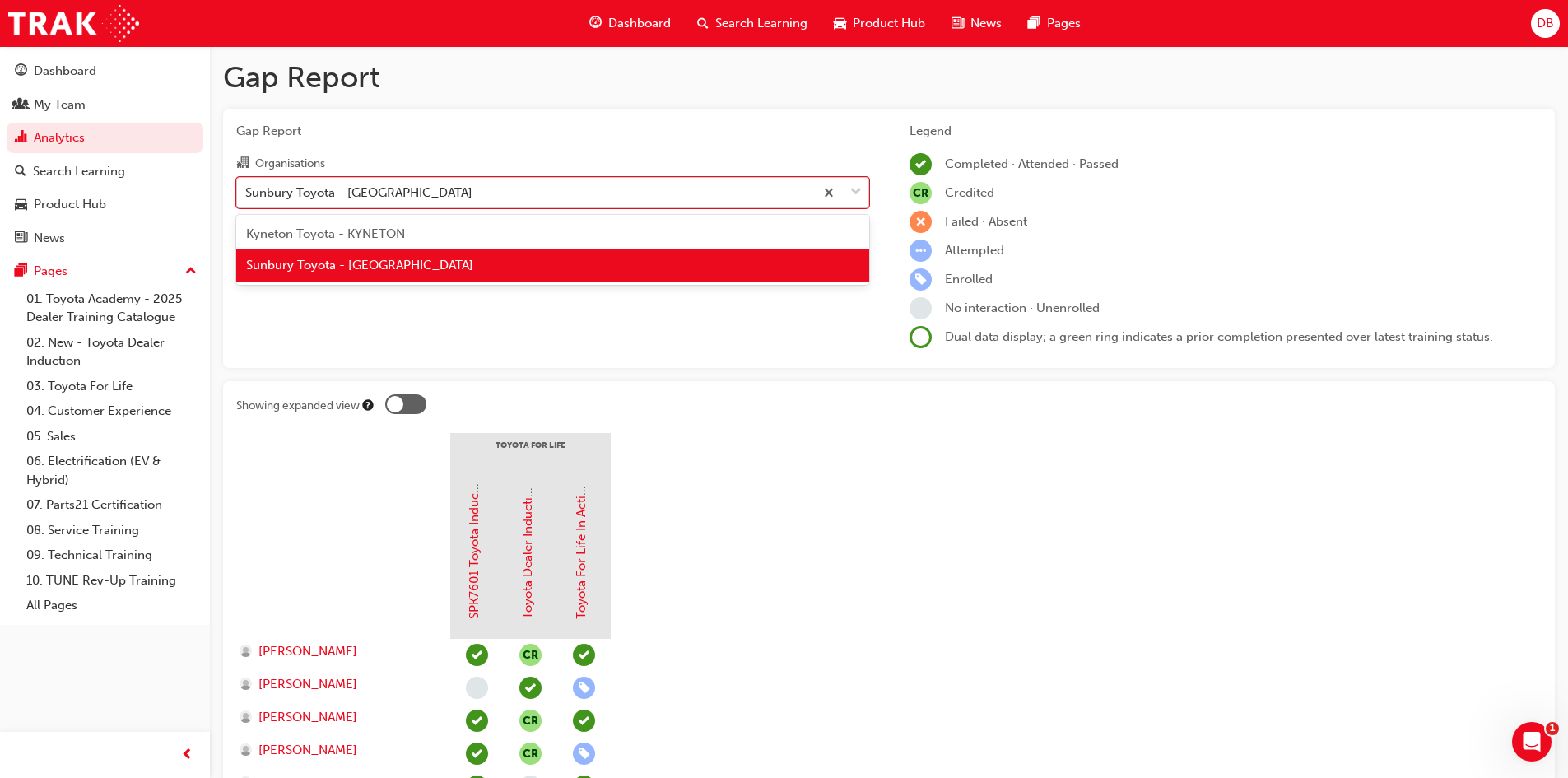
click at [538, 181] on div "Sunbury Toyota - [GEOGRAPHIC_DATA]" at bounding box center [526, 193] width 577 height 29
click at [247, 184] on input "Organisations option Sunbury Toyota - SUNBURY focused, 2 of 2. 2 results availa…" at bounding box center [246, 191] width 2 height 14
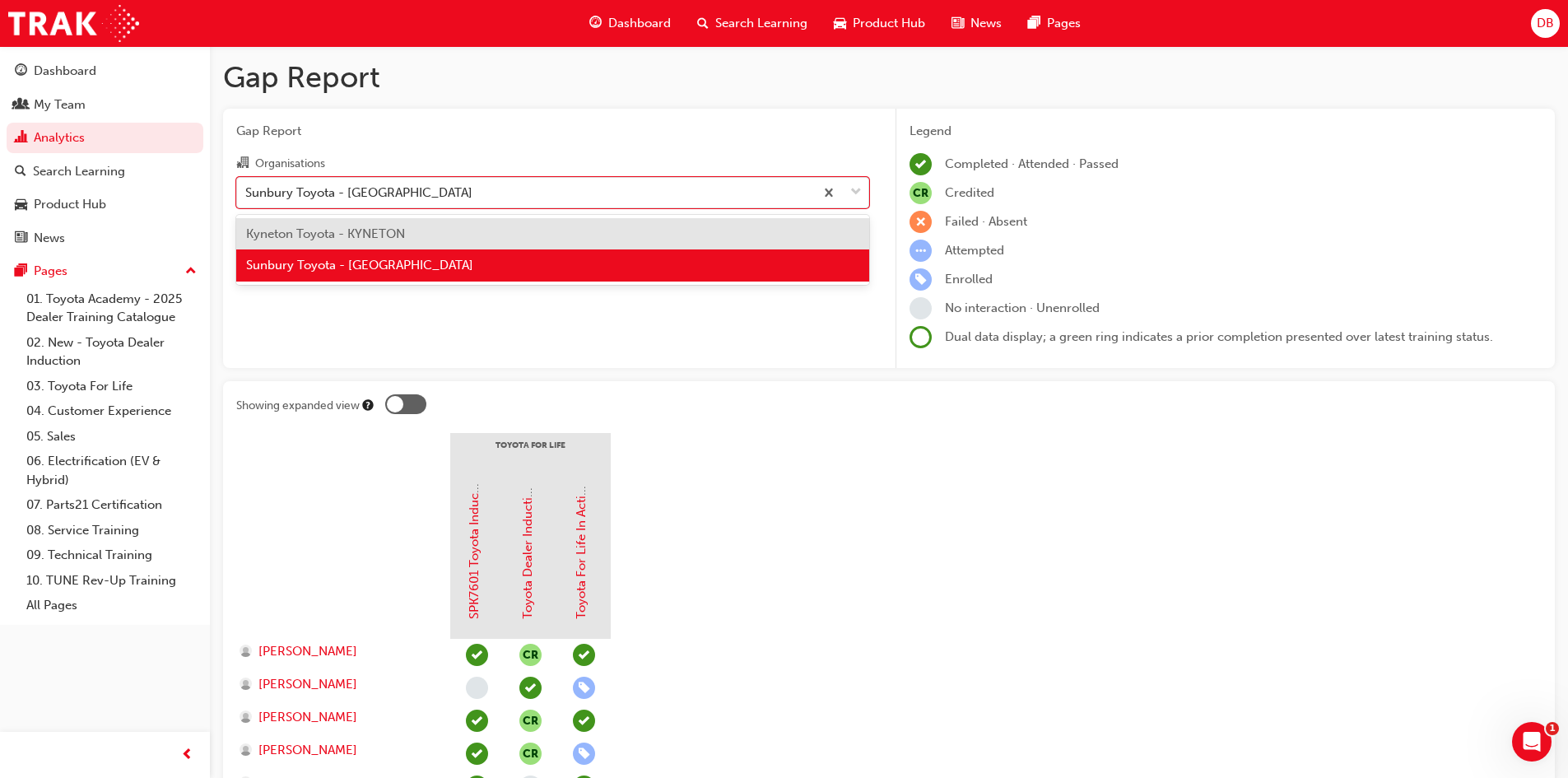
click at [541, 252] on div "Sunbury Toyota - [GEOGRAPHIC_DATA]" at bounding box center [553, 266] width 633 height 32
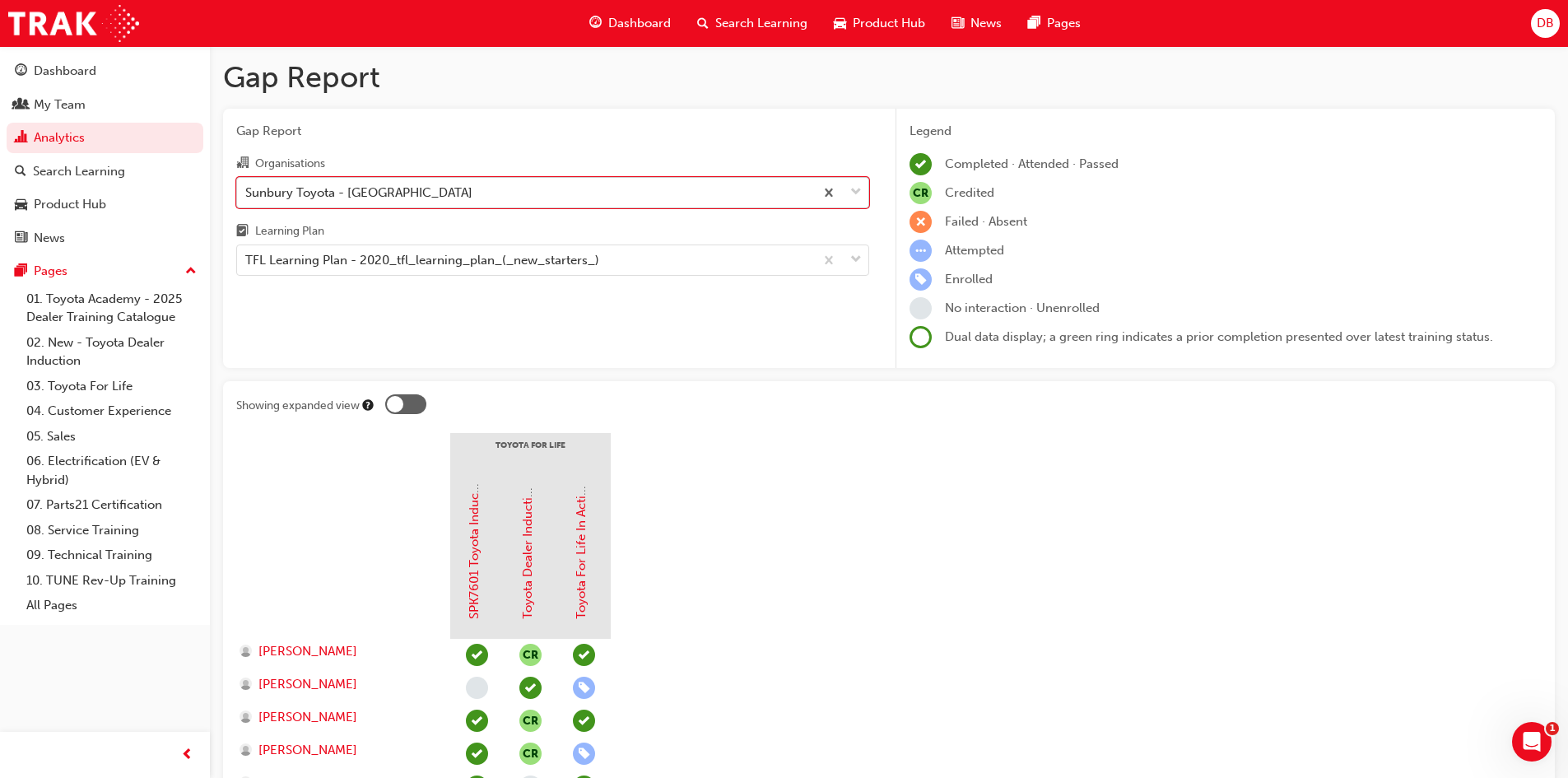
click at [550, 201] on div "Sunbury Toyota - [GEOGRAPHIC_DATA]" at bounding box center [526, 193] width 577 height 29
click at [247, 199] on input "Organisations option Sunbury Toyota - SUNBURY, selected. 0 results available. S…" at bounding box center [246, 191] width 2 height 14
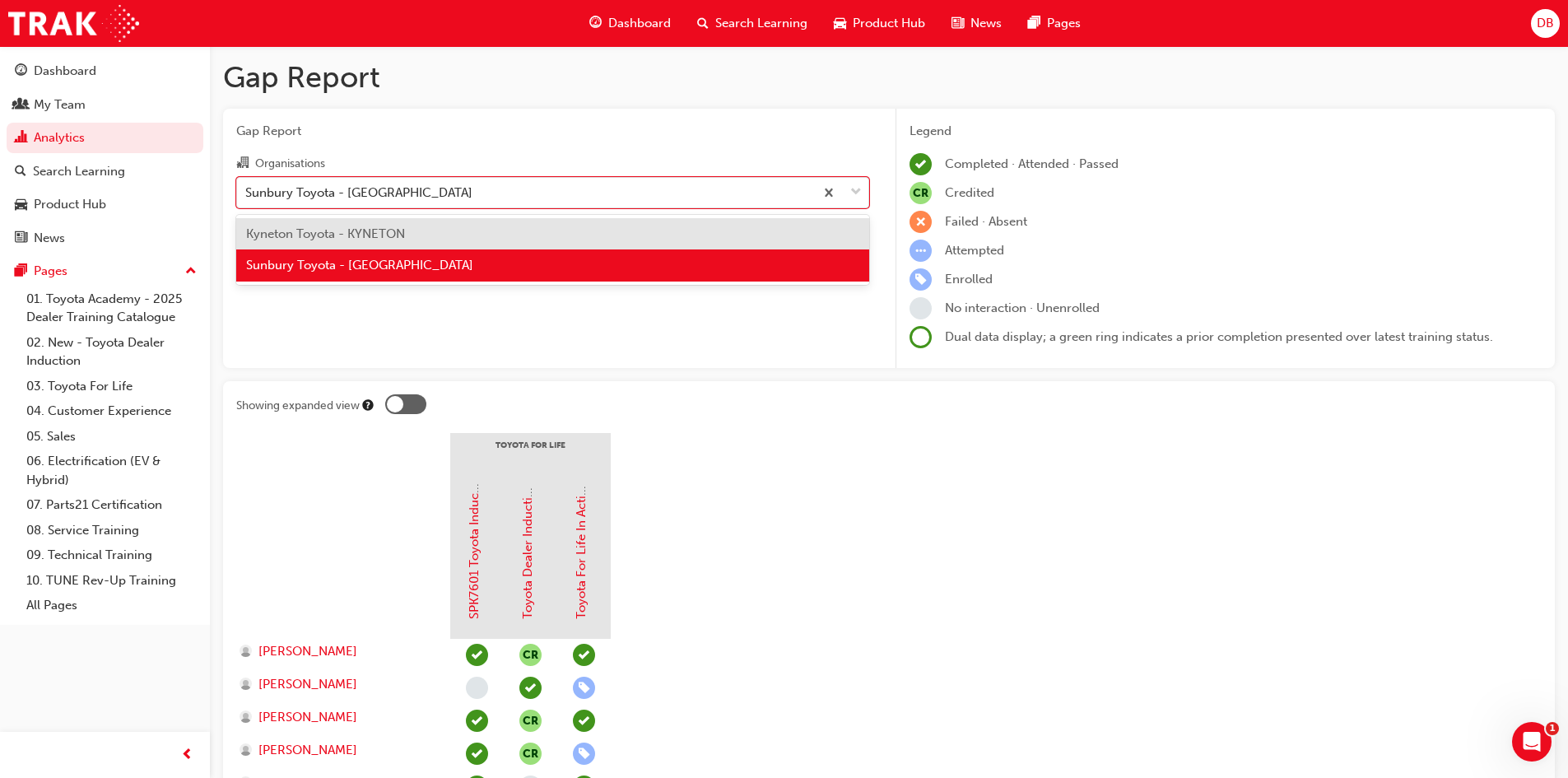
click at [530, 238] on div "Kyneton Toyota - KYNETON" at bounding box center [553, 234] width 633 height 32
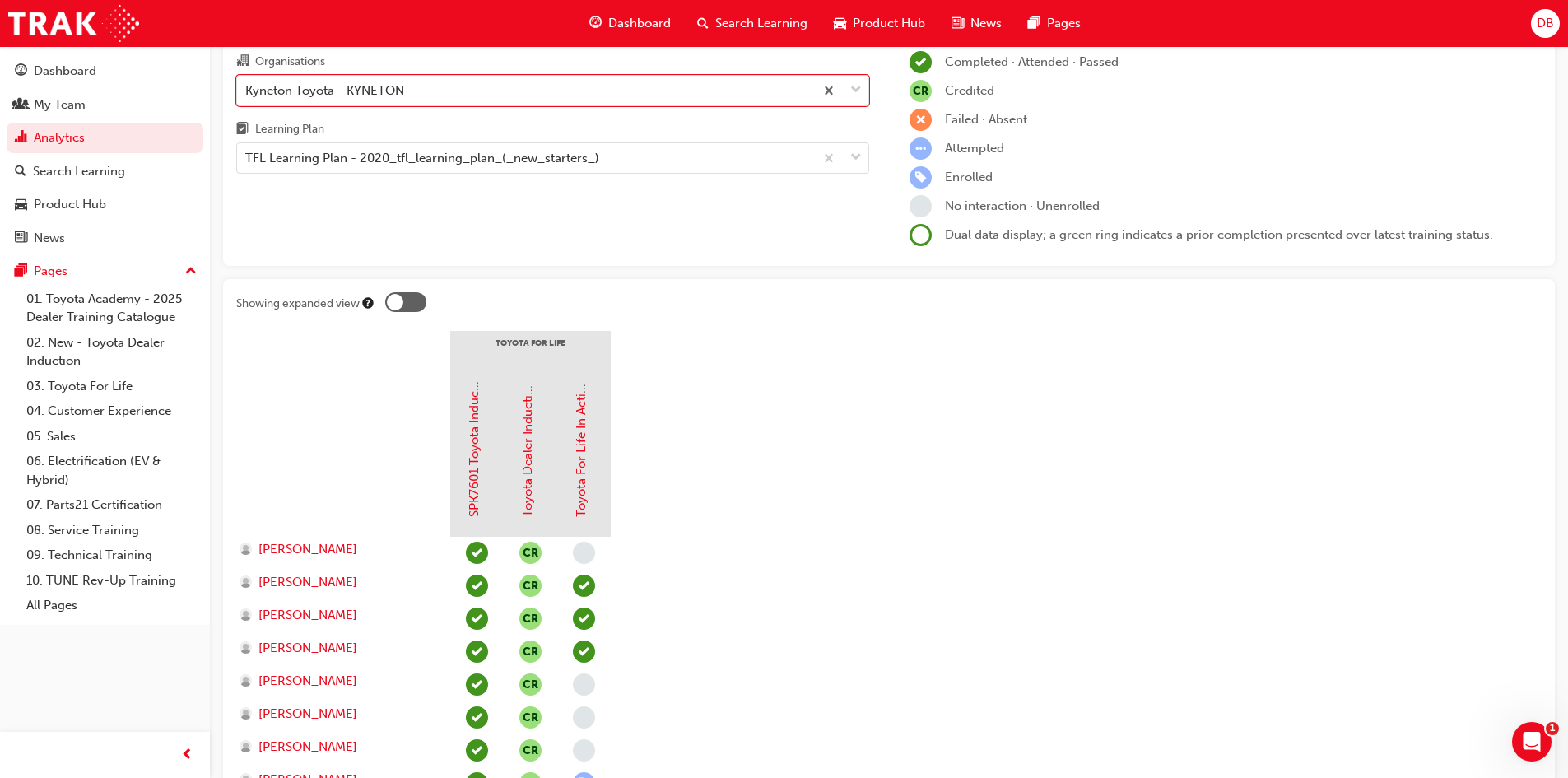
scroll to position [81, 0]
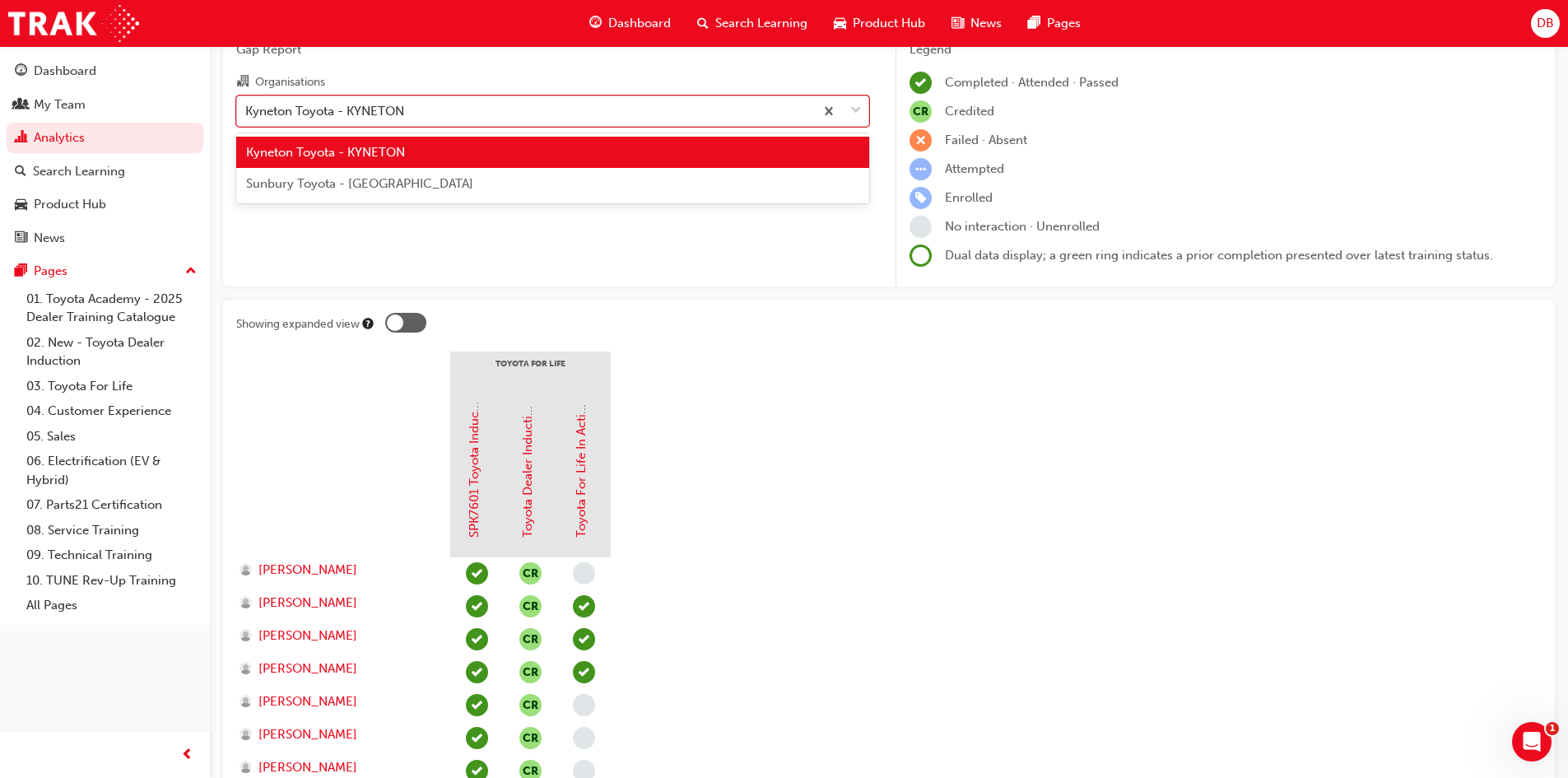
click at [502, 104] on div "Kyneton Toyota - KYNETON" at bounding box center [526, 111] width 577 height 29
click at [247, 104] on input "Organisations option Kyneton Toyota - KYNETON, selected. option Kyneton Toyota …" at bounding box center [246, 109] width 2 height 14
click at [479, 192] on div "Sunbury Toyota - [GEOGRAPHIC_DATA]" at bounding box center [553, 184] width 633 height 32
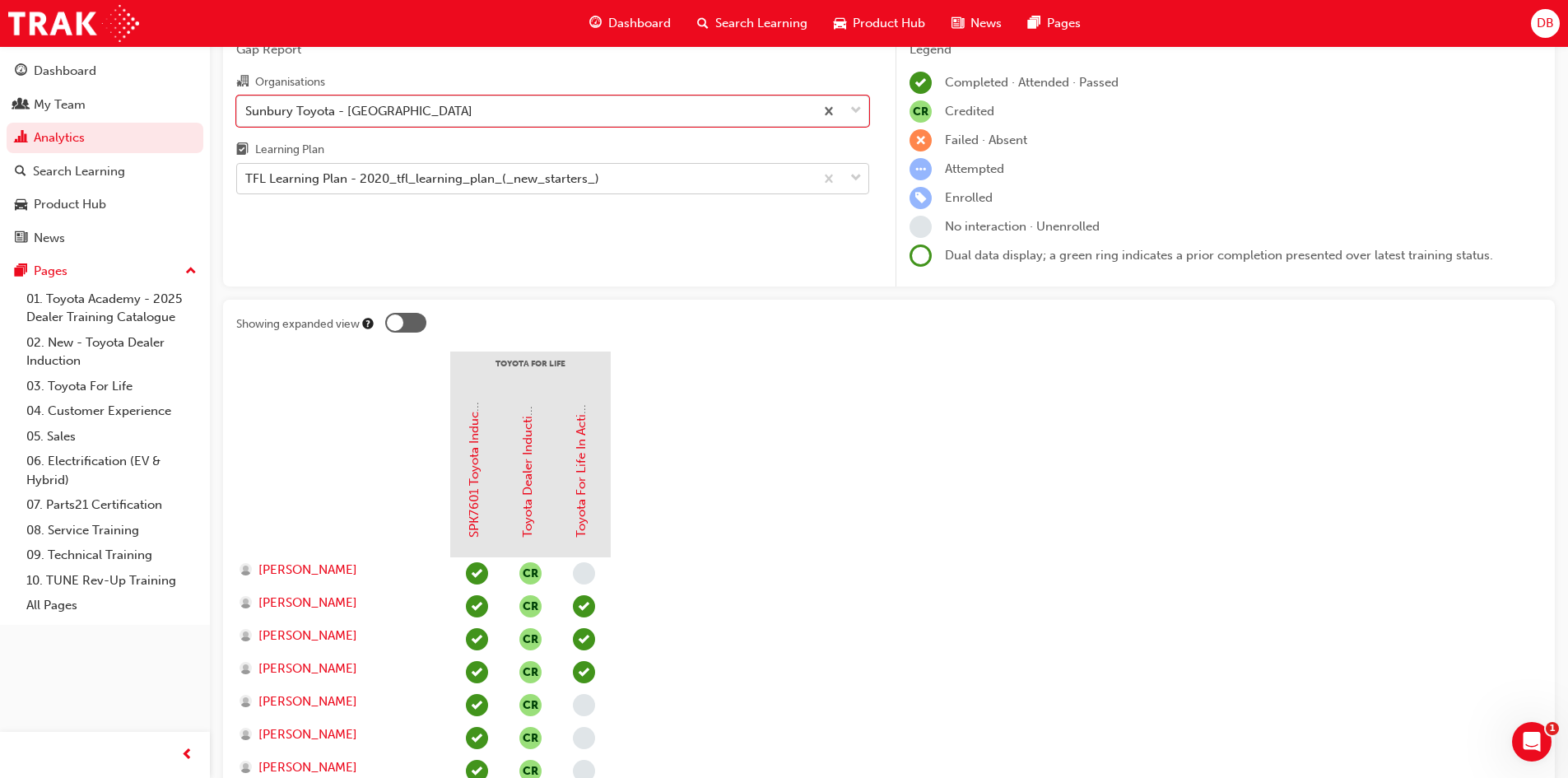
click at [478, 182] on div "TFL Learning Plan - 2020_tfl_learning_plan_(_new_starters_)" at bounding box center [421, 179] width 354 height 19
click at [247, 182] on input "Learning Plan TFL Learning Plan - 2020_tfl_learning_plan_(_new_starters_)" at bounding box center [246, 178] width 2 height 14
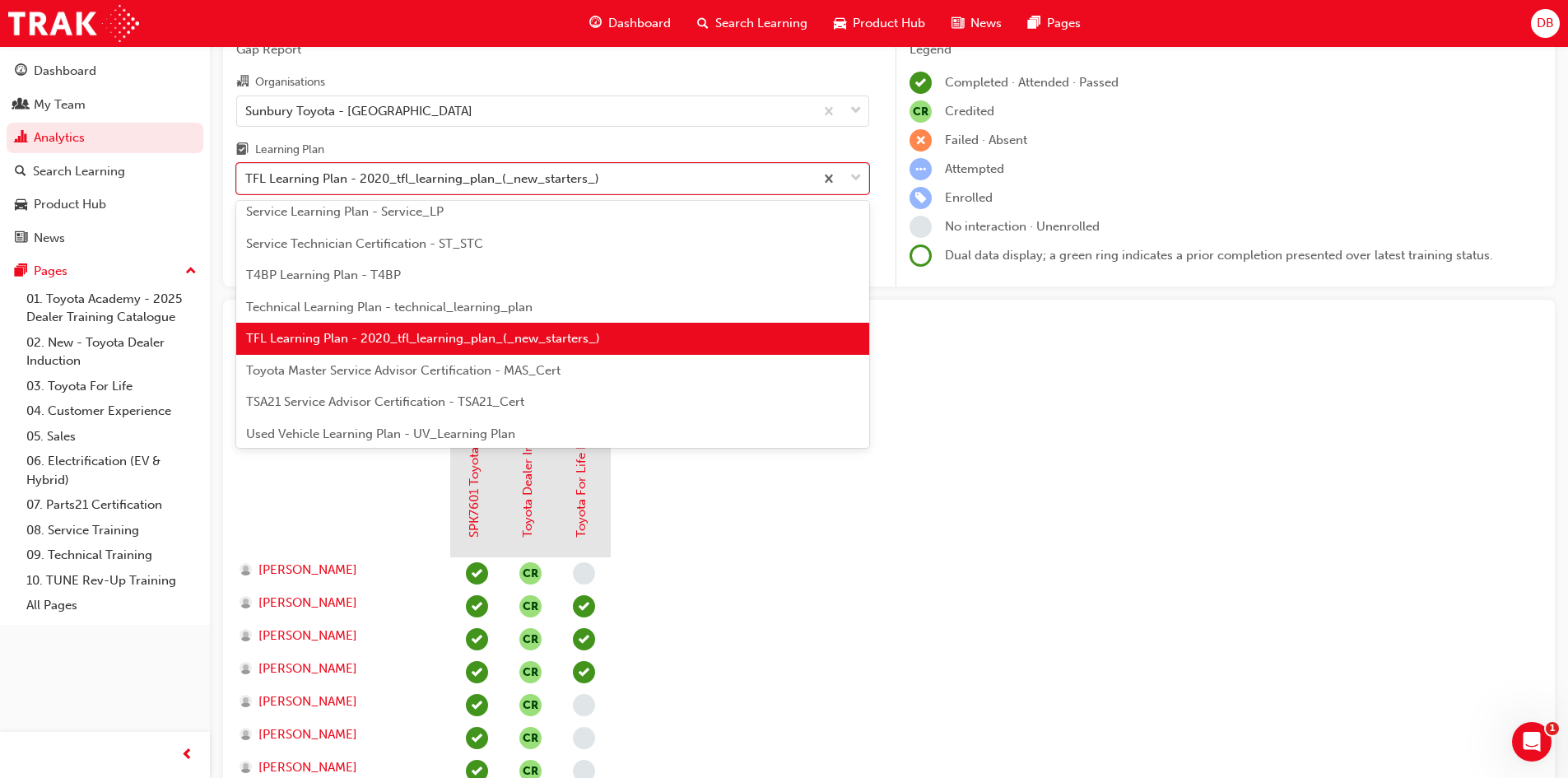
scroll to position [711, 0]
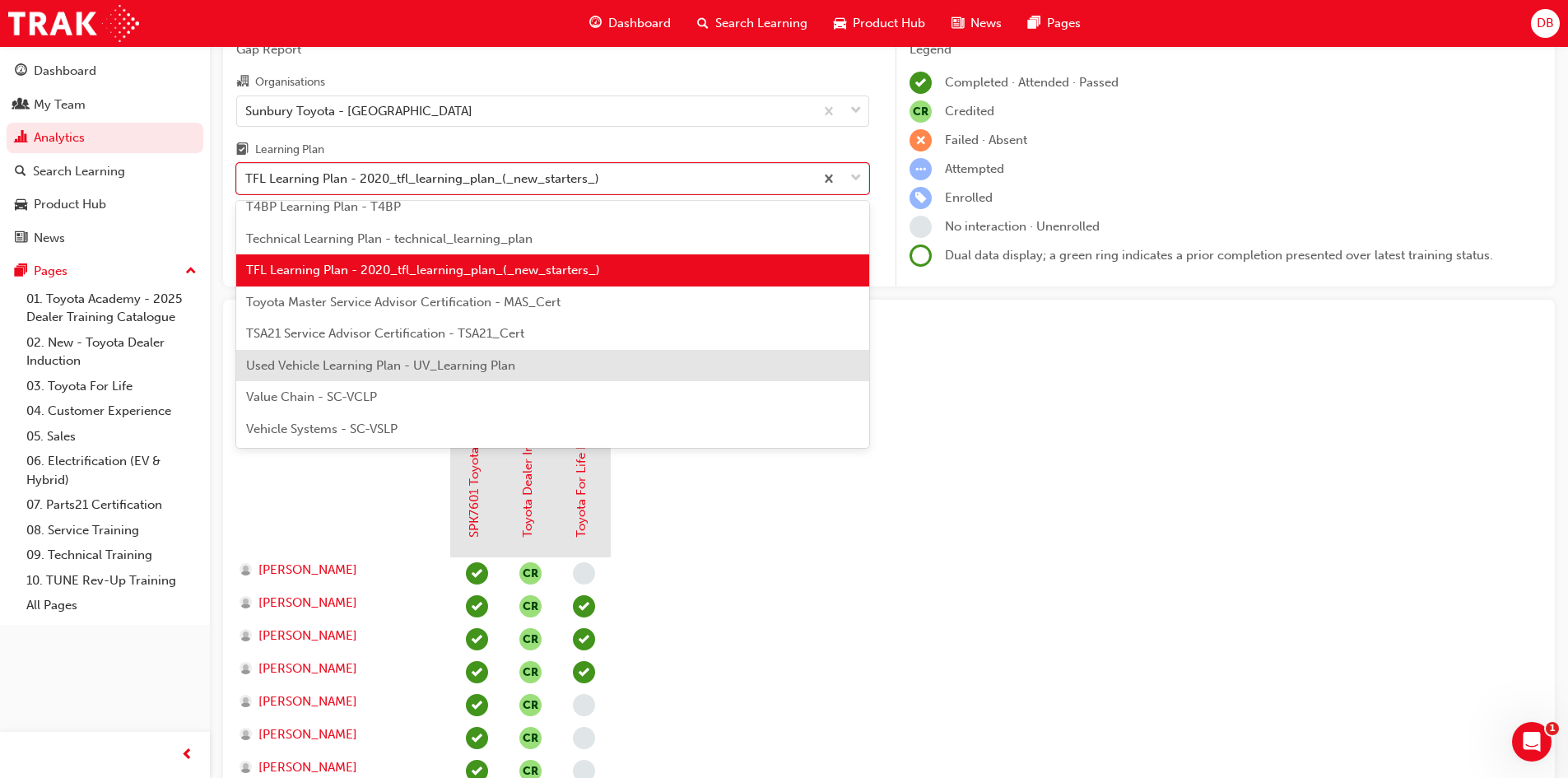
click at [502, 350] on div "Used Vehicle Learning Plan - UV_Learning Plan" at bounding box center [553, 366] width 633 height 32
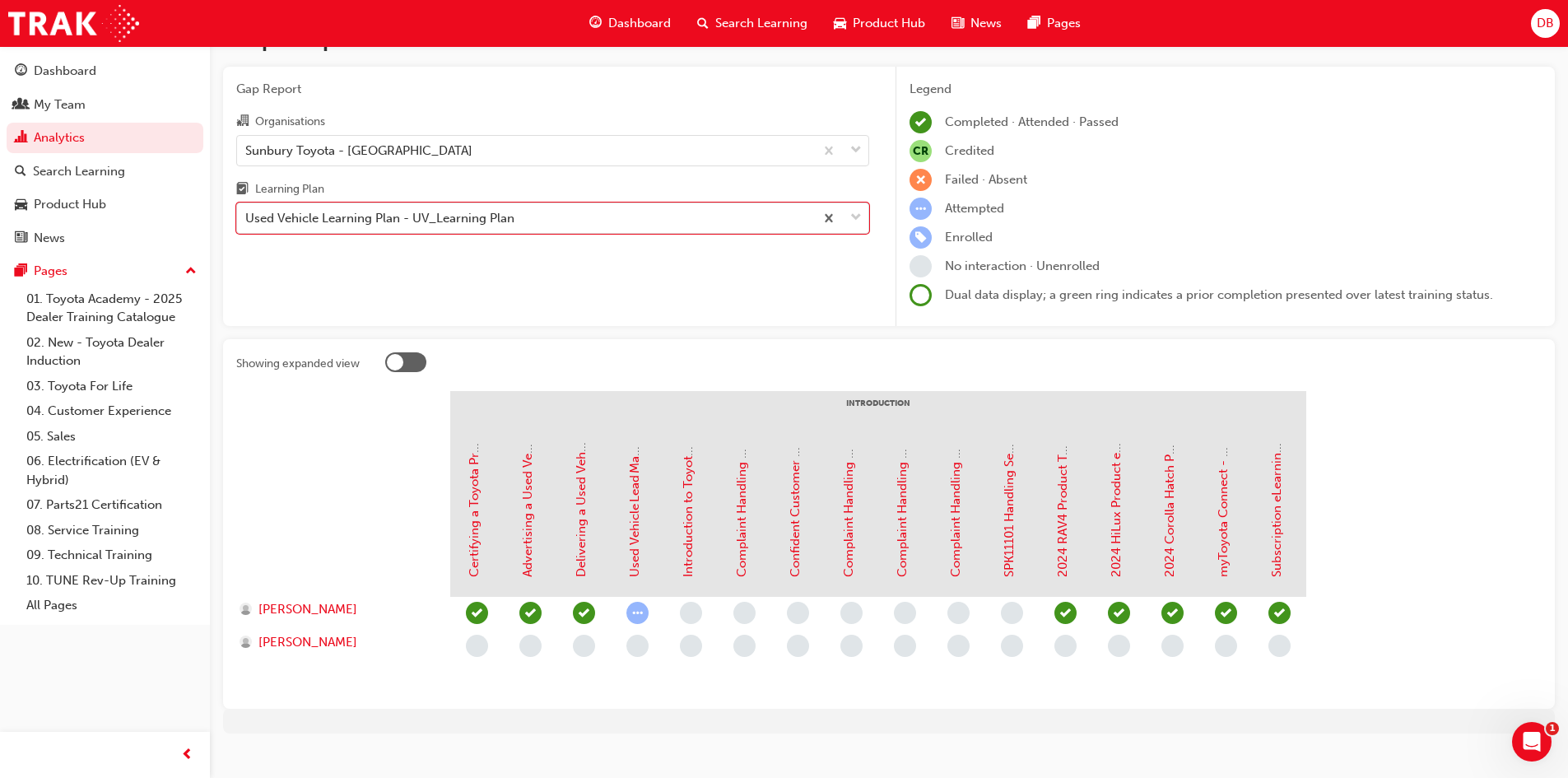
scroll to position [65, 0]
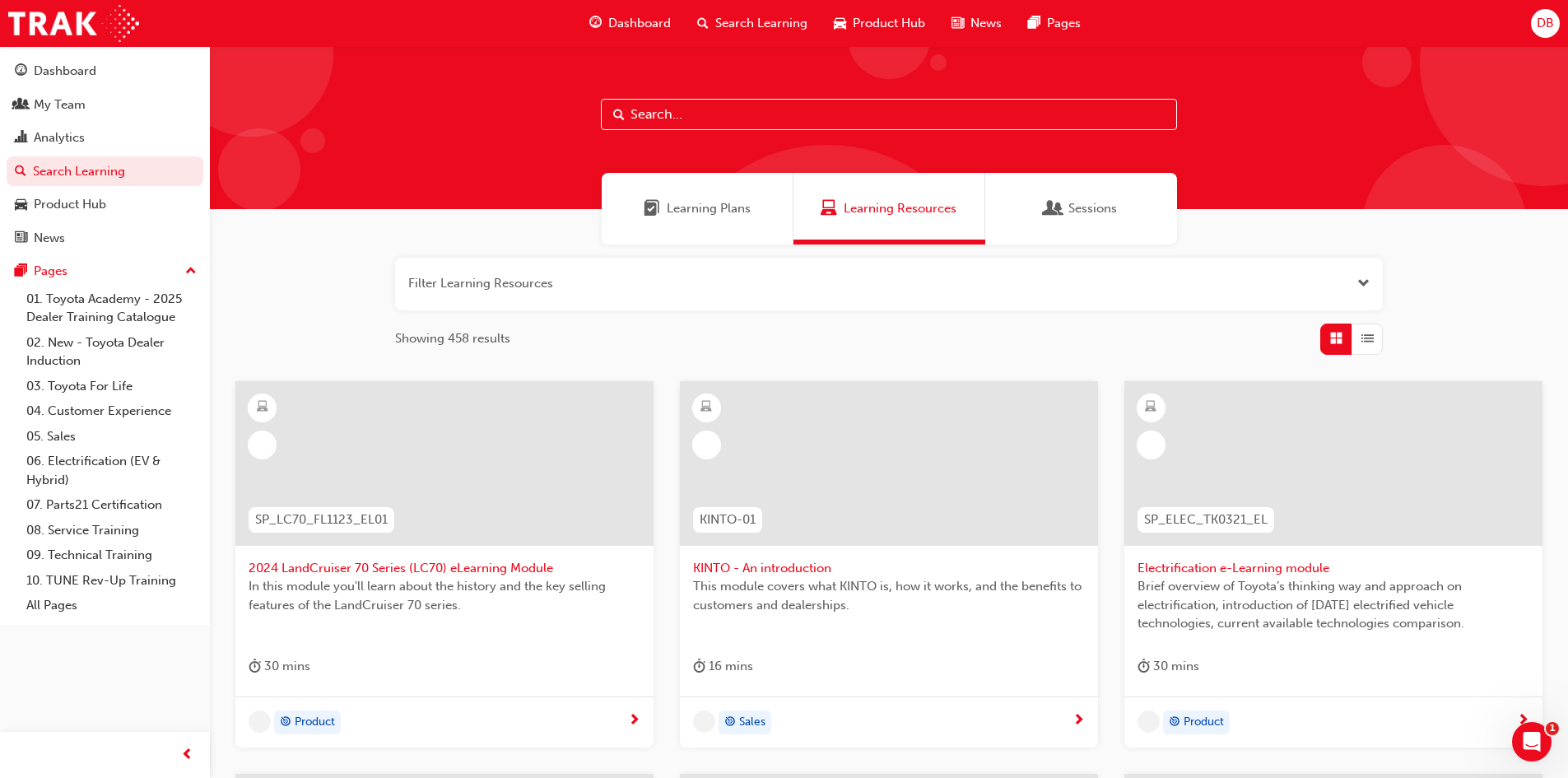
click at [803, 117] on input "text" at bounding box center [888, 114] width 576 height 31
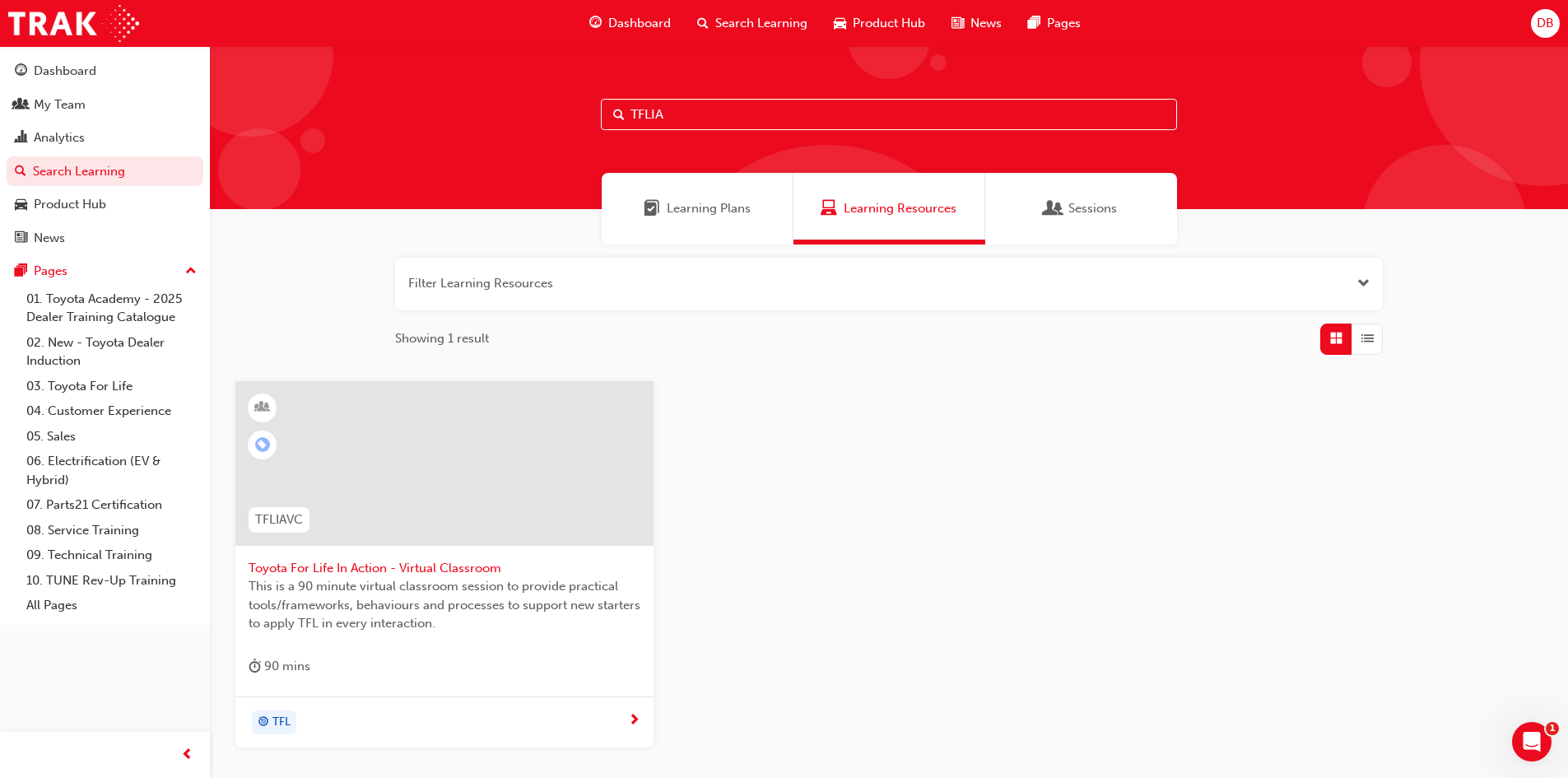
type input "TFLIA"
click at [413, 568] on span "Toyota For Life In Action - Virtual Classroom" at bounding box center [444, 568] width 392 height 19
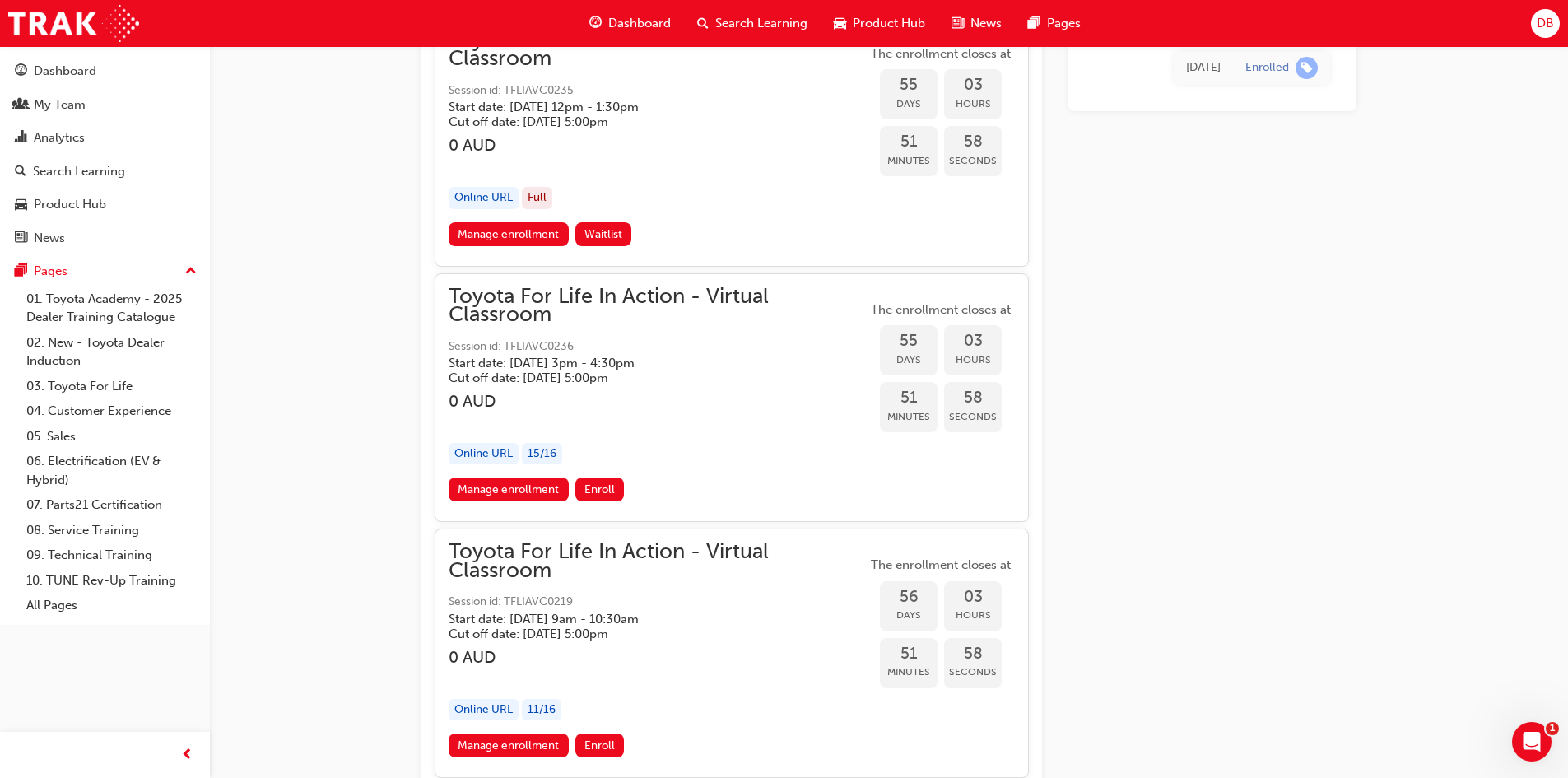
scroll to position [18445, 0]
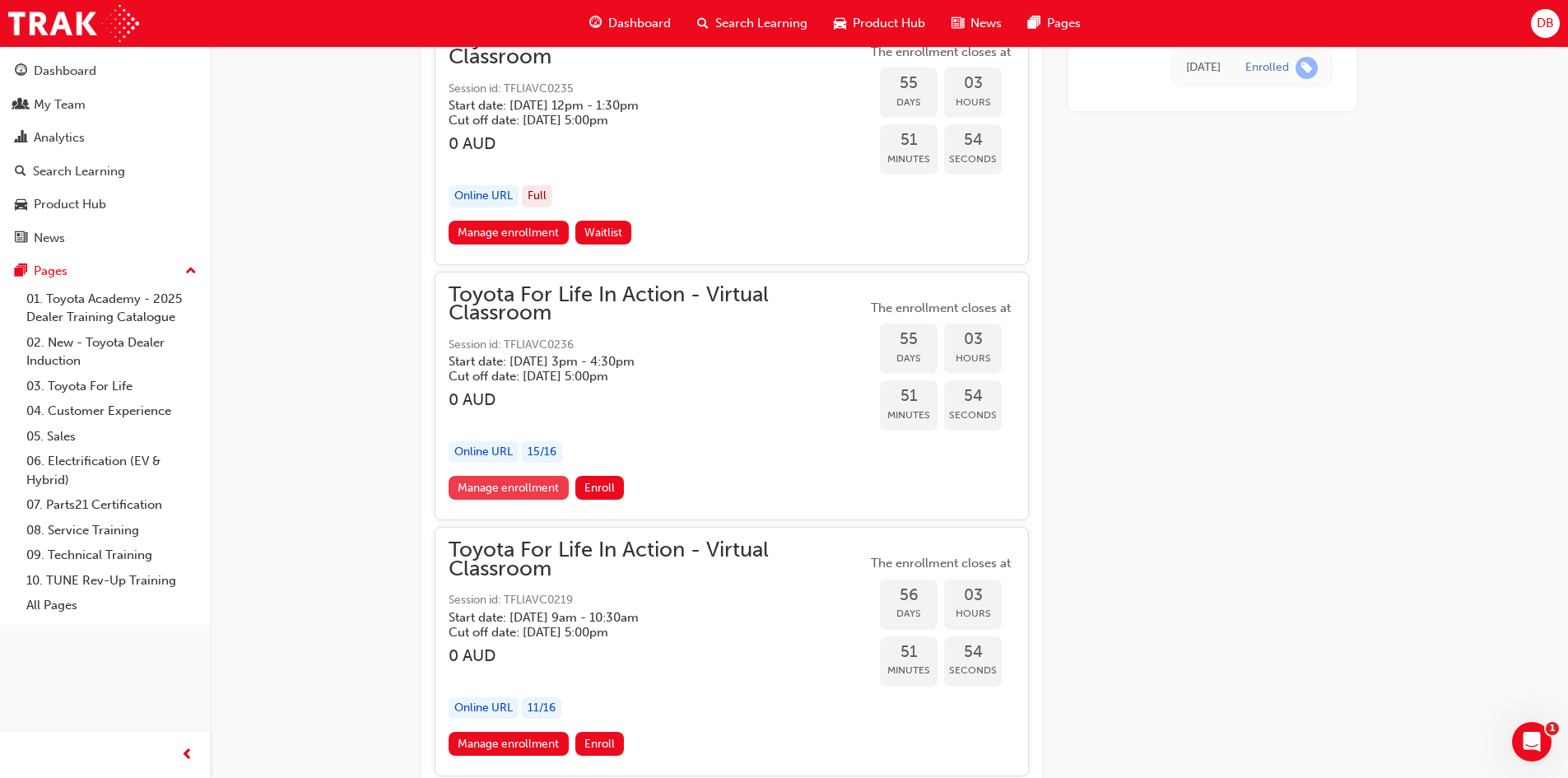
click at [514, 484] on link "Manage enrollment" at bounding box center [509, 488] width 120 height 24
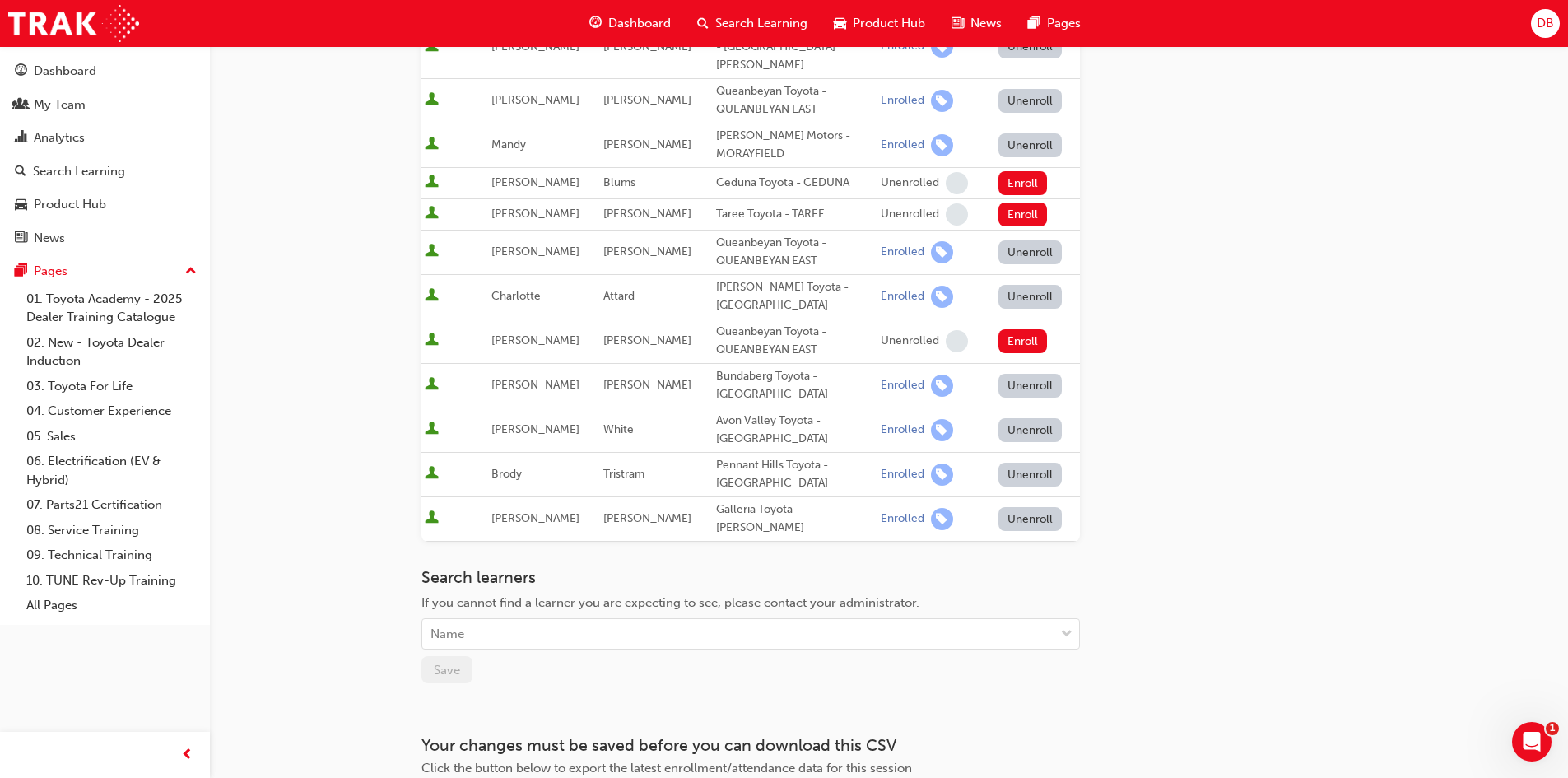
scroll to position [822, 0]
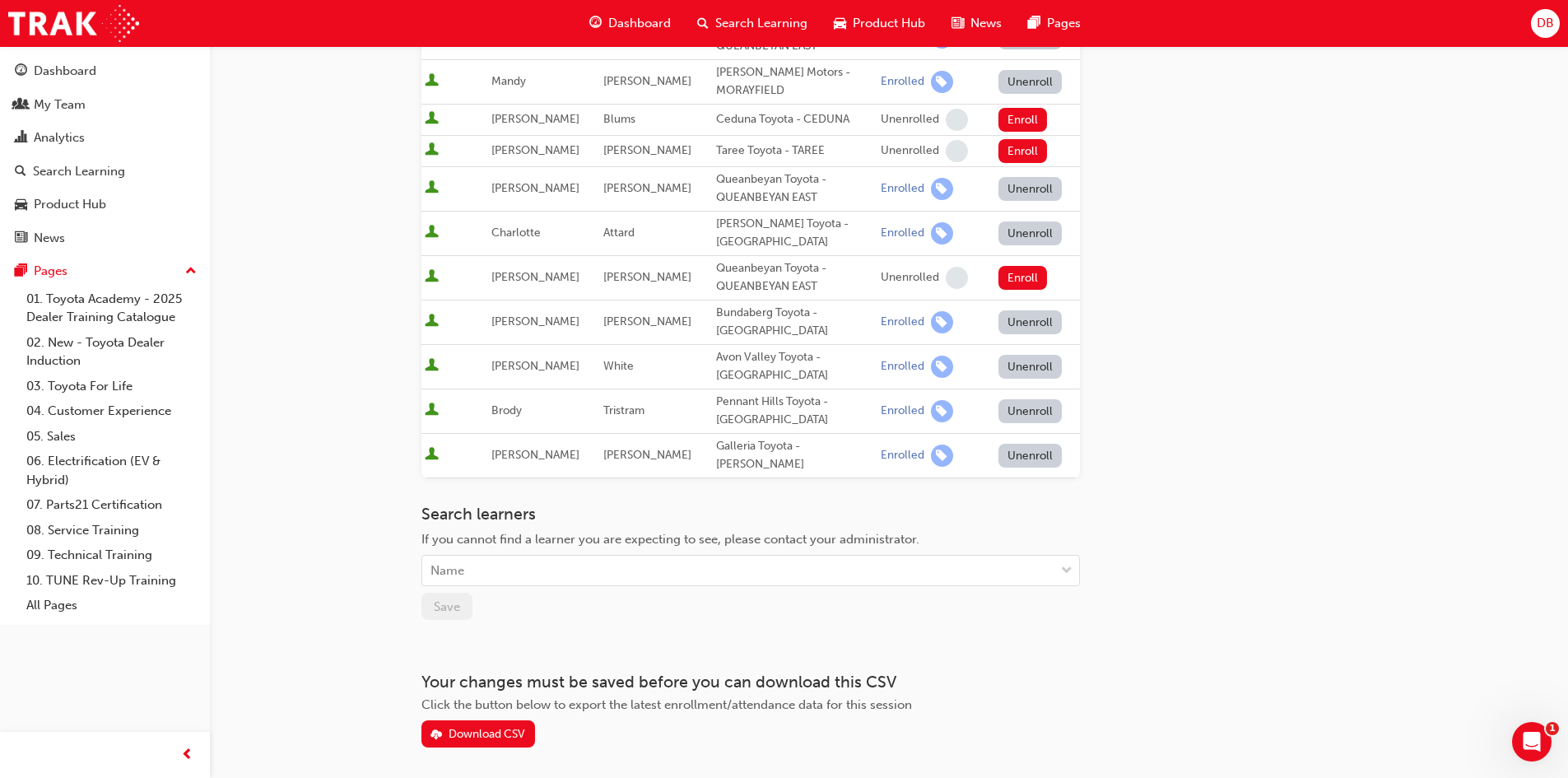
click at [605, 532] on span "If you cannot find a learner you are expecting to see, please contact your admi…" at bounding box center [670, 539] width 498 height 14
click at [581, 531] on div "Search learners If you cannot find a learner you are expecting to see, please c…" at bounding box center [751, 563] width 658 height 116
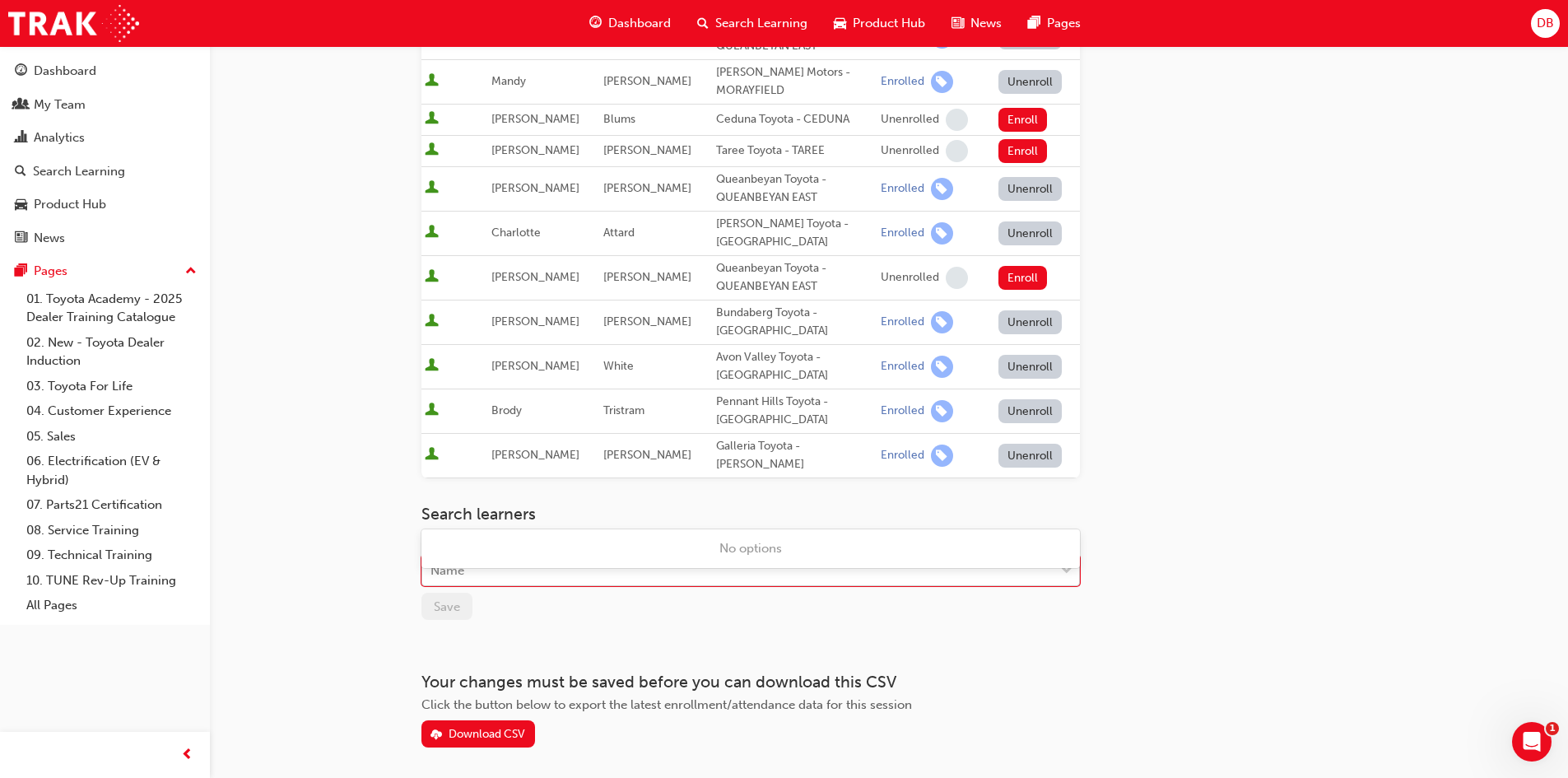
click at [583, 557] on div "Name" at bounding box center [738, 571] width 632 height 29
type input "Lazarou"
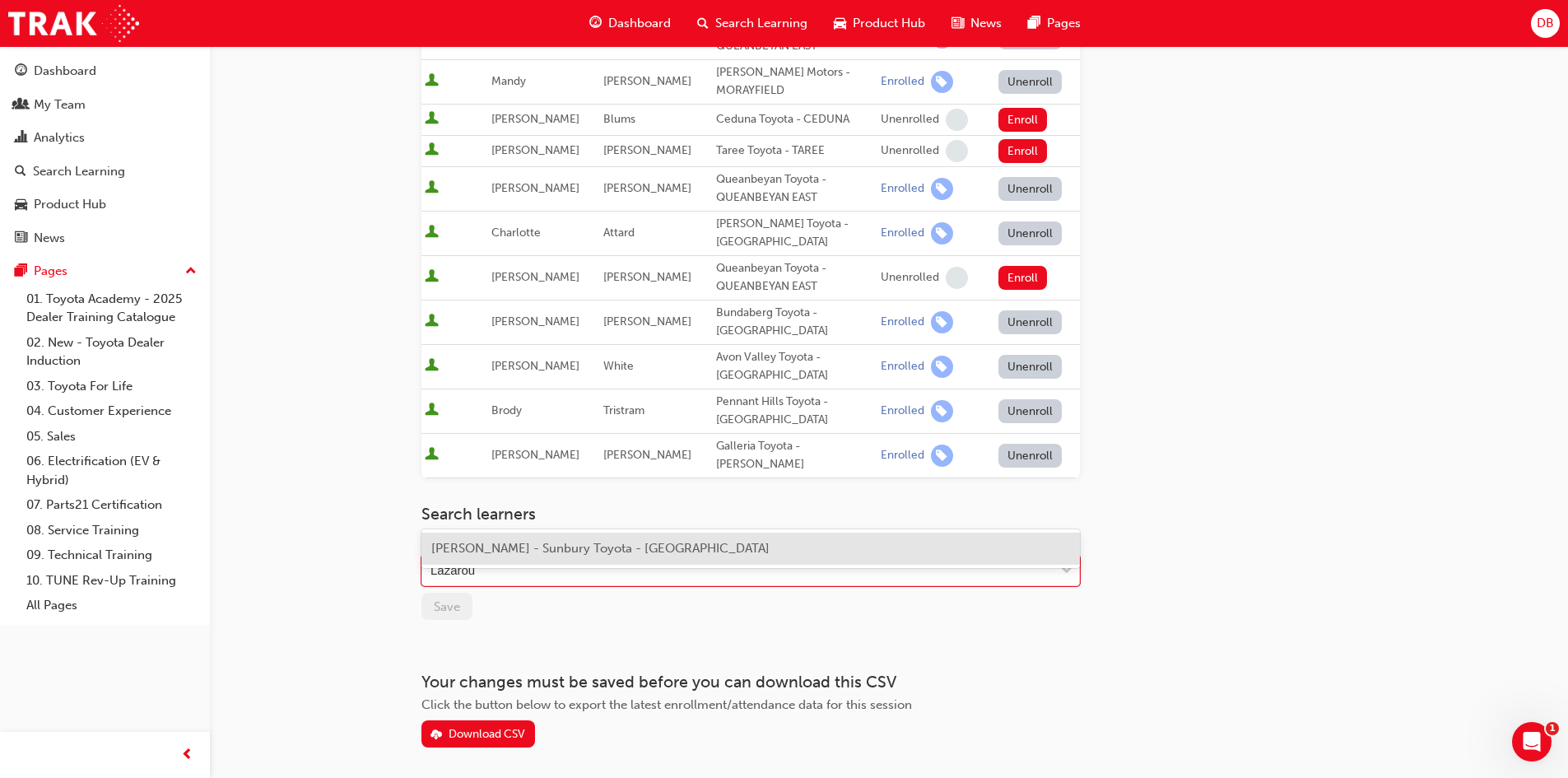
click at [538, 543] on span "[PERSON_NAME] - Sunbury Toyota - [GEOGRAPHIC_DATA]" at bounding box center [600, 548] width 338 height 14
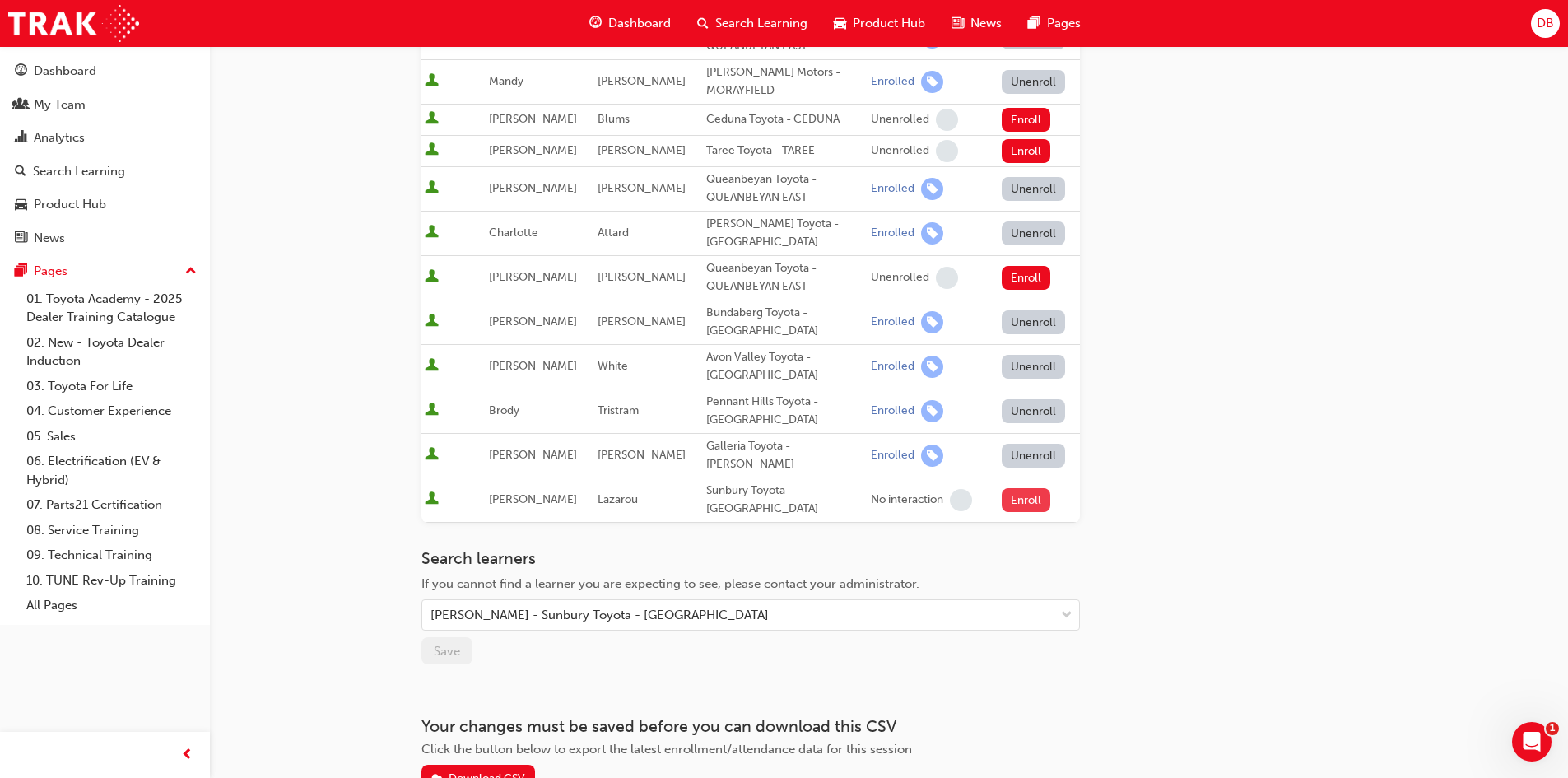
click at [1024, 489] on button "Enroll" at bounding box center [1026, 501] width 49 height 24
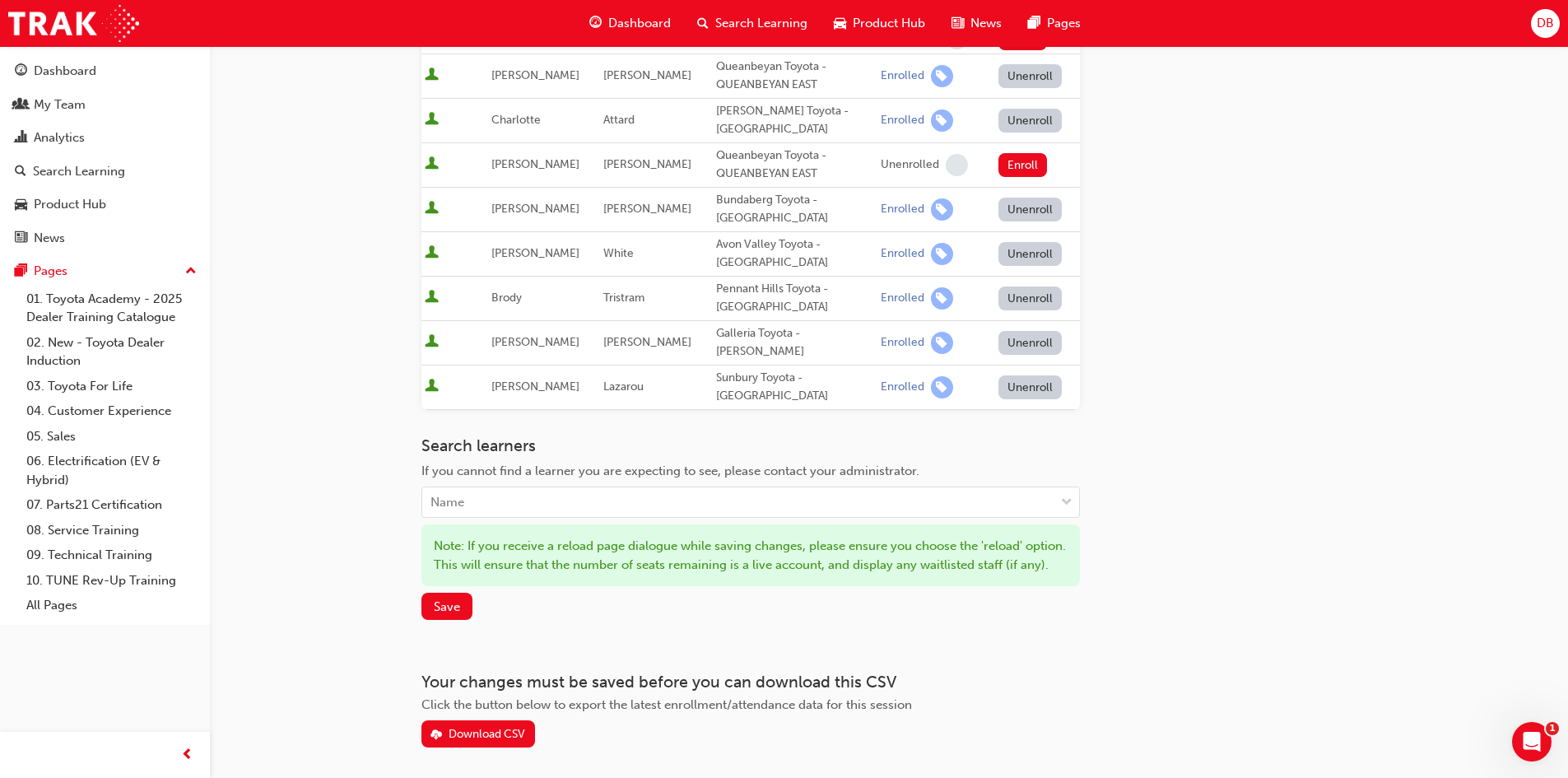
scroll to position [940, 0]
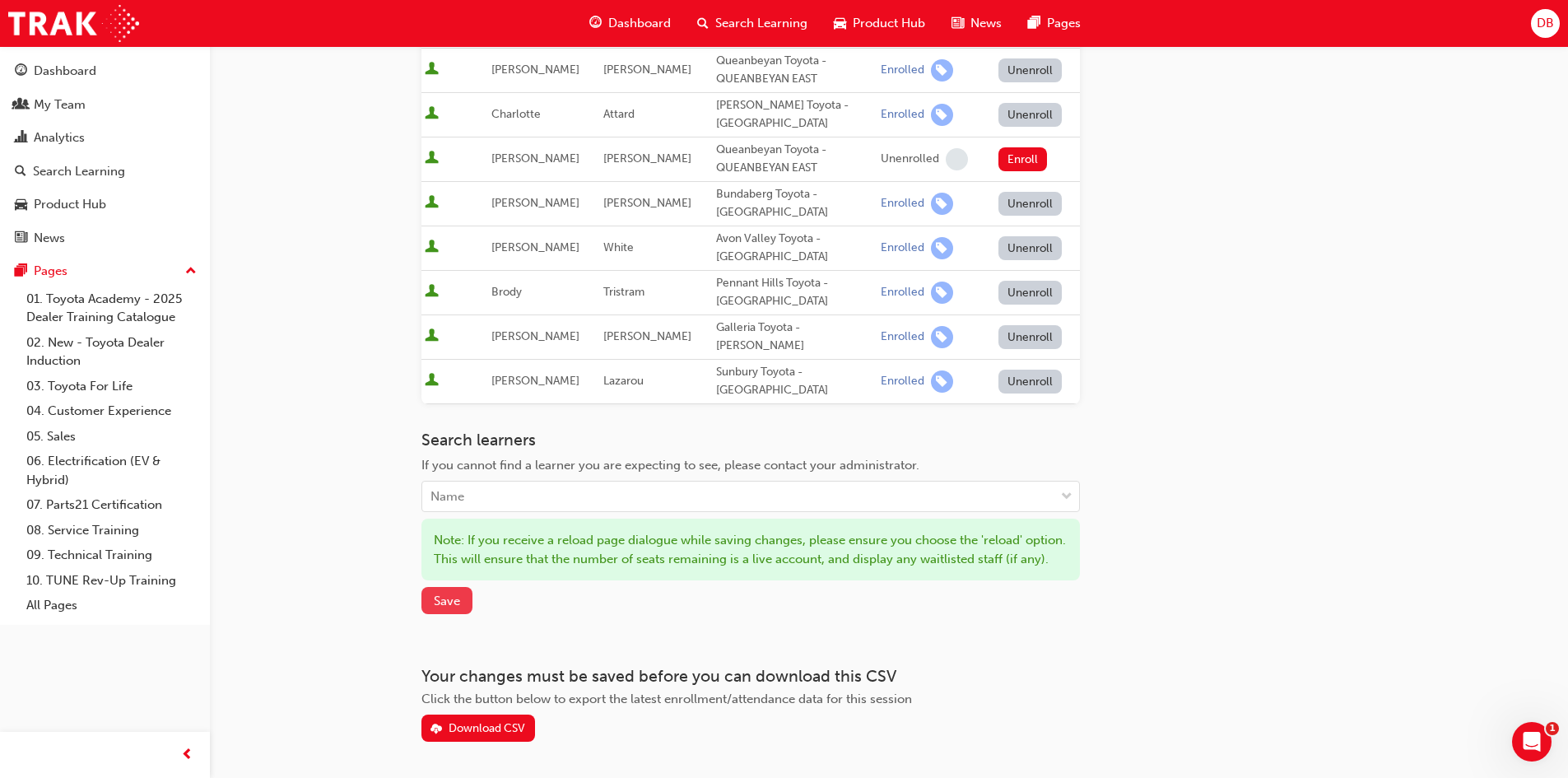
click at [472, 587] on button "Save" at bounding box center [447, 601] width 51 height 27
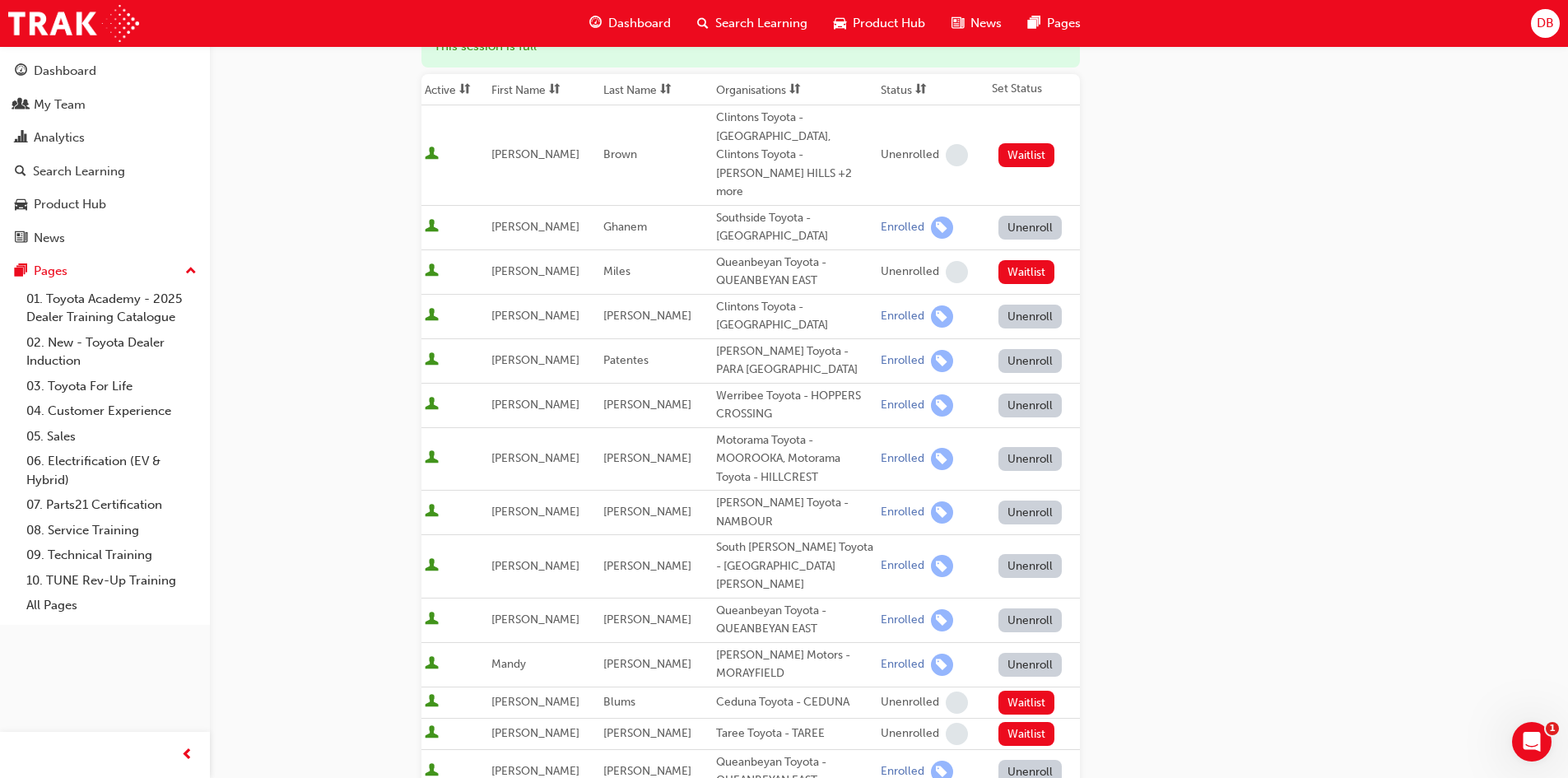
scroll to position [0, 0]
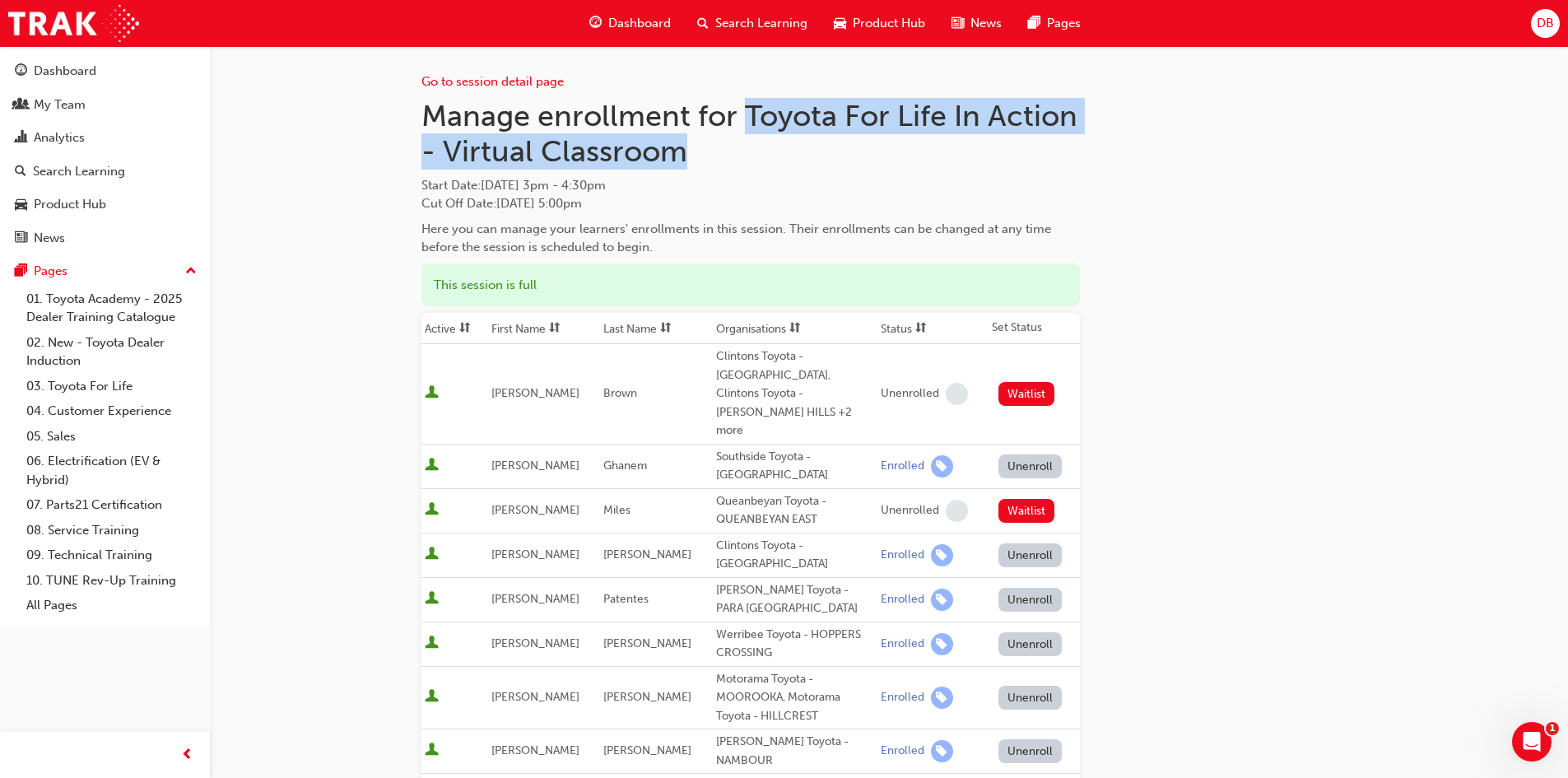
drag, startPoint x: 776, startPoint y: 164, endPoint x: 750, endPoint y: 100, distance: 69.1
click at [750, 100] on h1 "Manage enrollment for Toyota For Life In Action - Virtual Classroom" at bounding box center [751, 133] width 658 height 71
copy h1 "Toyota For Life In Action - Virtual Classroom"
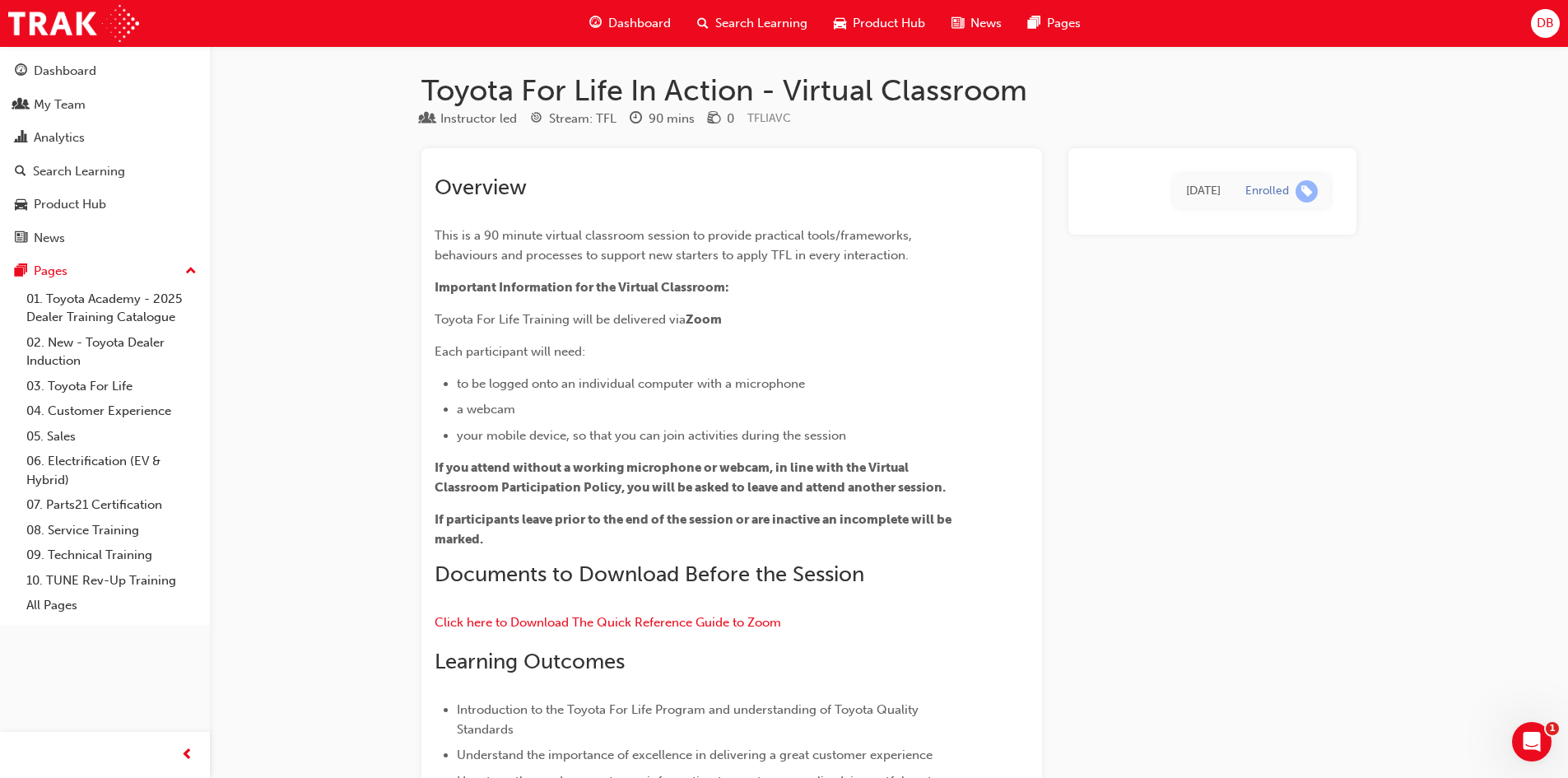
scroll to position [18445, 0]
